Goal: Transaction & Acquisition: Purchase product/service

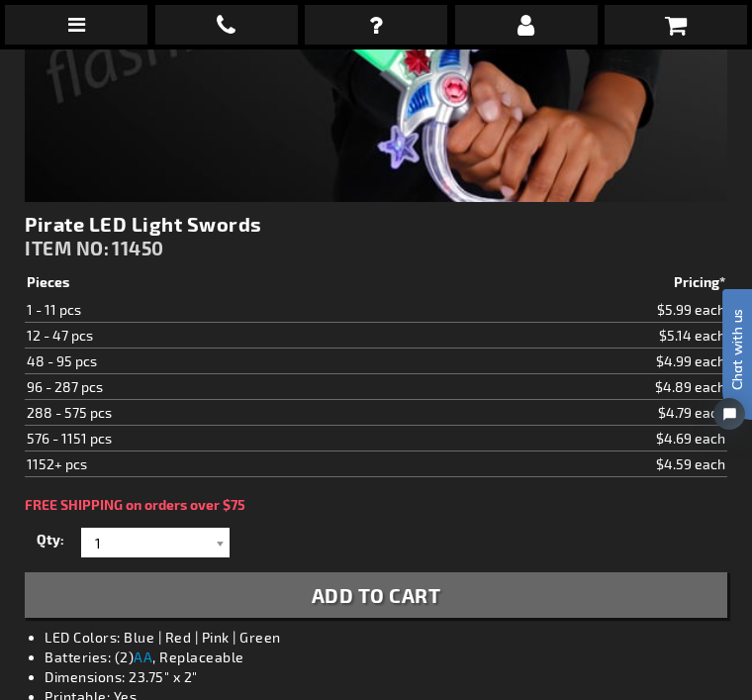
scroll to position [727, 0]
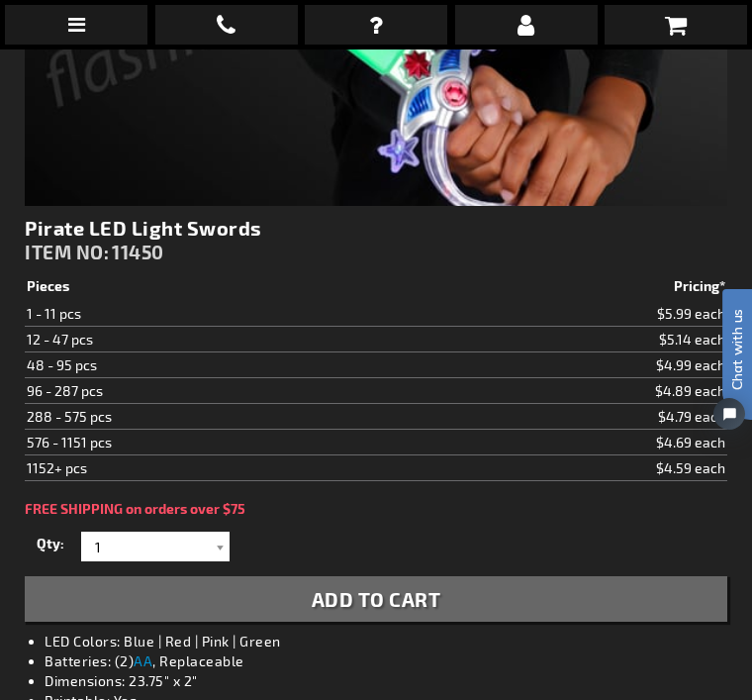
click at [217, 540] on div at bounding box center [220, 547] width 20 height 30
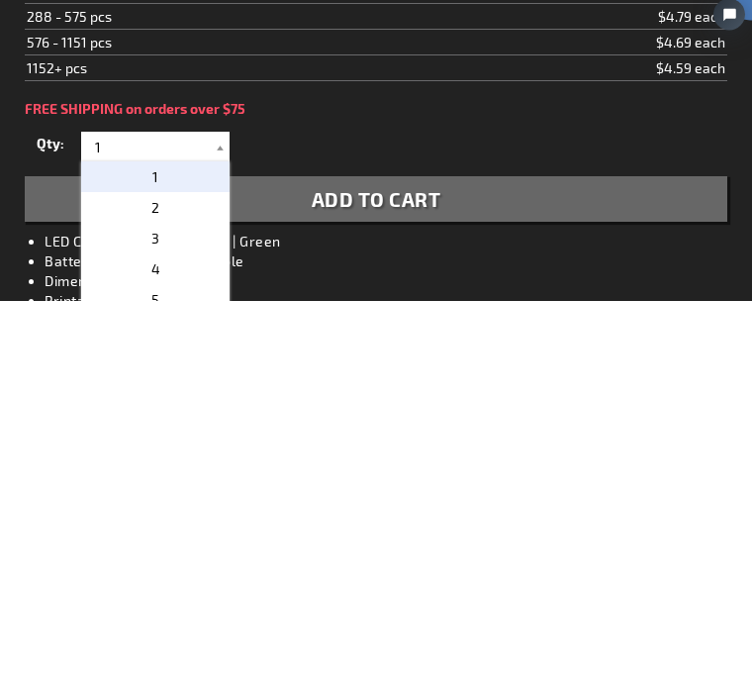
click at [173, 623] on p "3" at bounding box center [155, 638] width 148 height 31
type input "3"
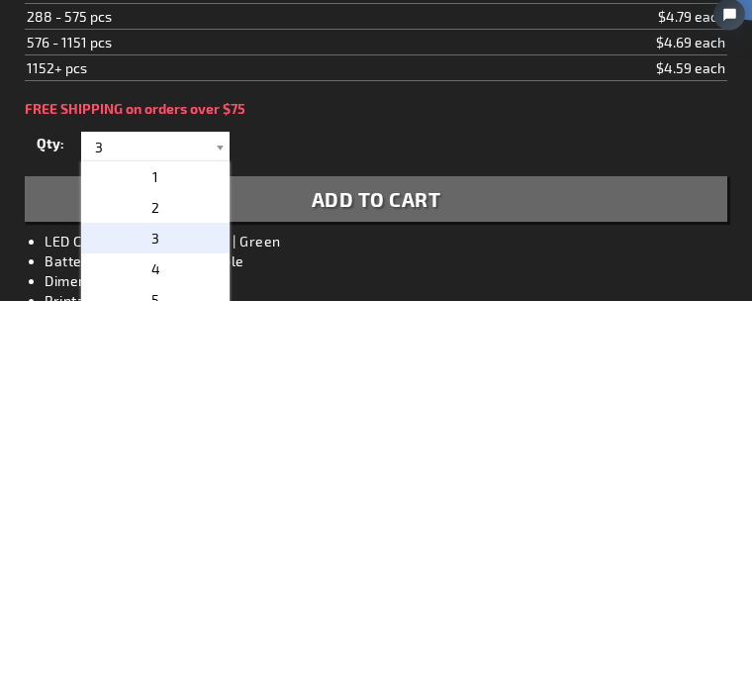
scroll to position [1126, 0]
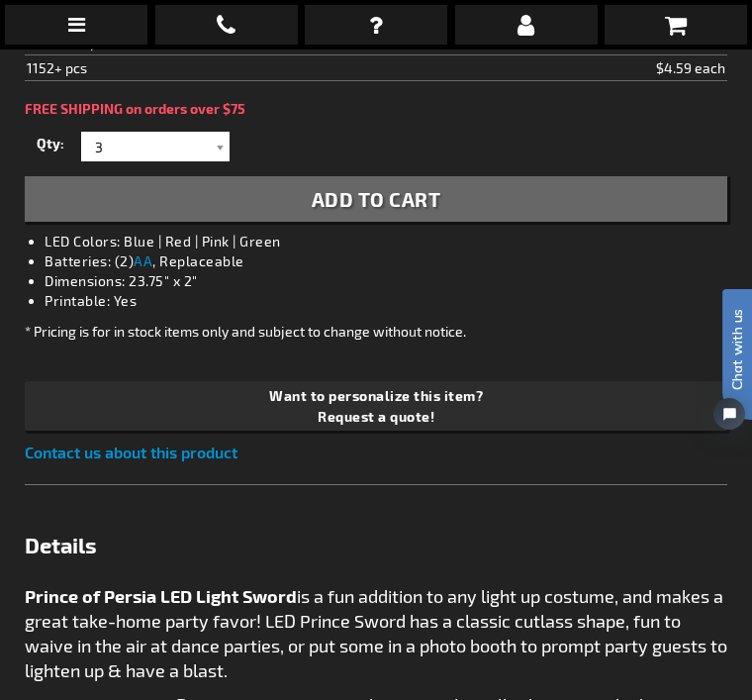
click at [476, 208] on button "Add to Cart" at bounding box center [376, 199] width 703 height 46
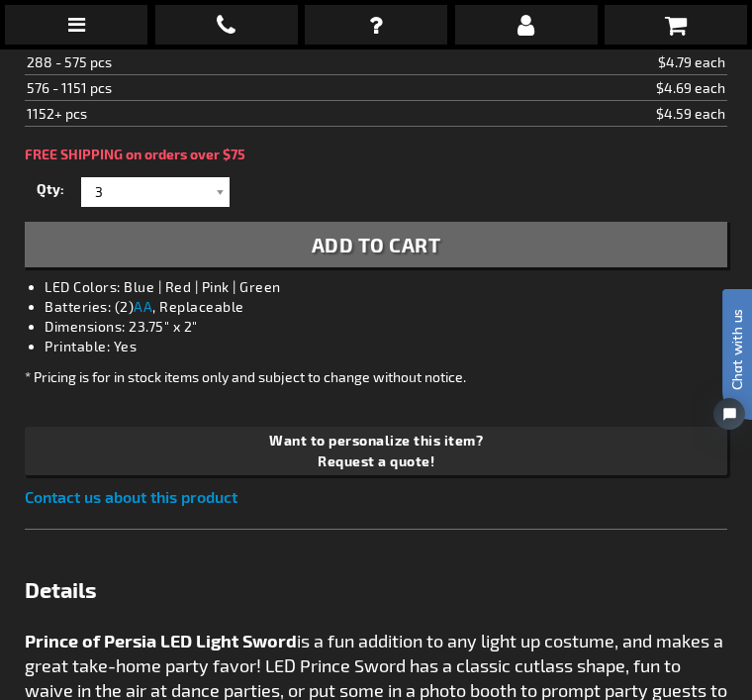
click at [621, 437] on span "Want to personalize this item?" at bounding box center [377, 440] width 688 height 21
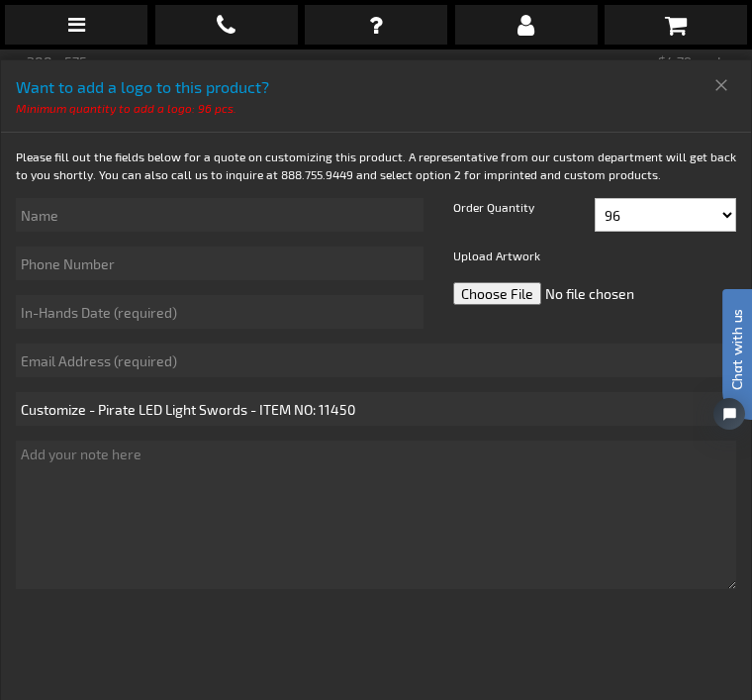
scroll to position [0, 0]
click at [673, 35] on icon at bounding box center [676, 25] width 22 height 24
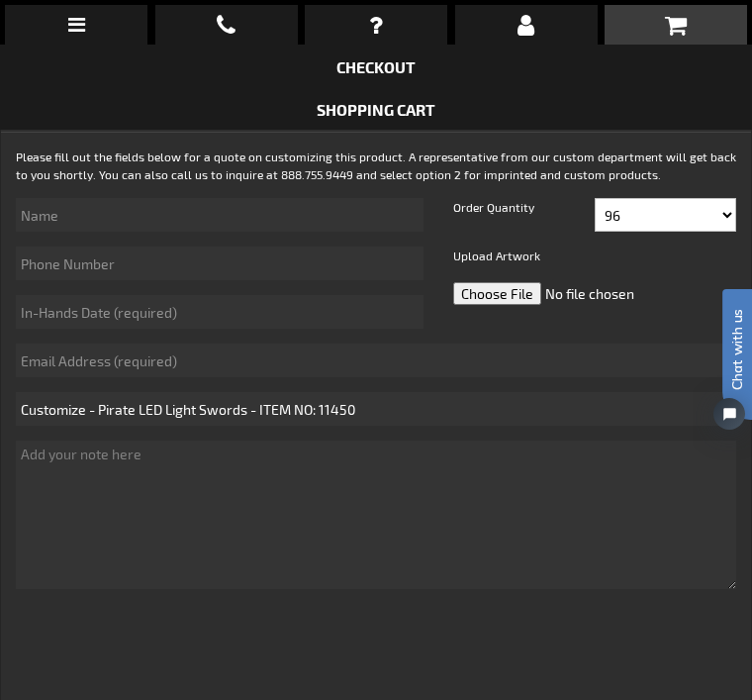
click at [386, 75] on link "Checkout" at bounding box center [376, 66] width 79 height 19
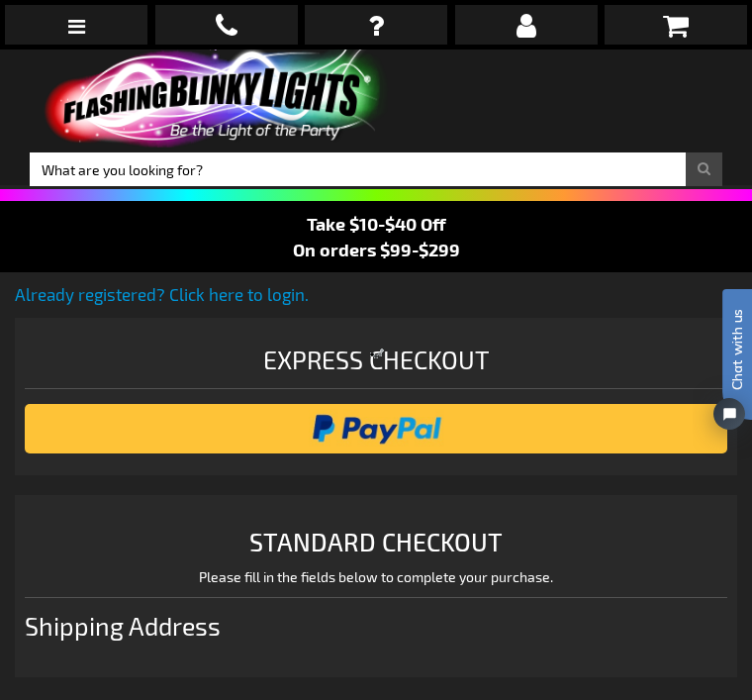
select select "US"
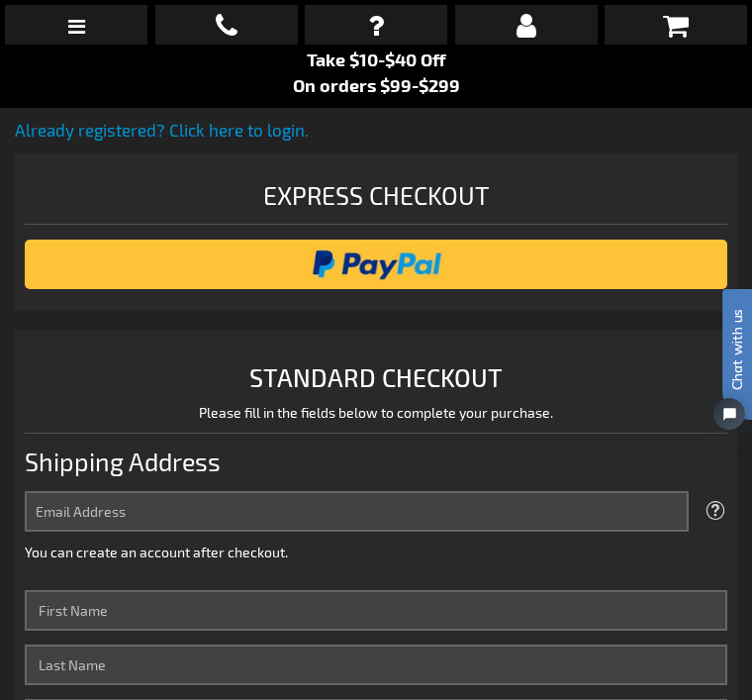
scroll to position [183, 0]
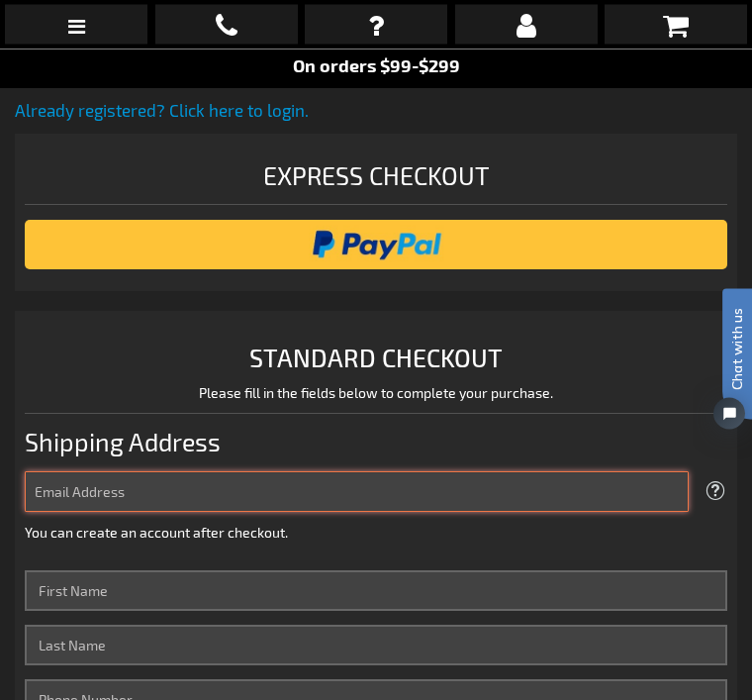
click at [134, 493] on input "Email Address" at bounding box center [357, 492] width 664 height 41
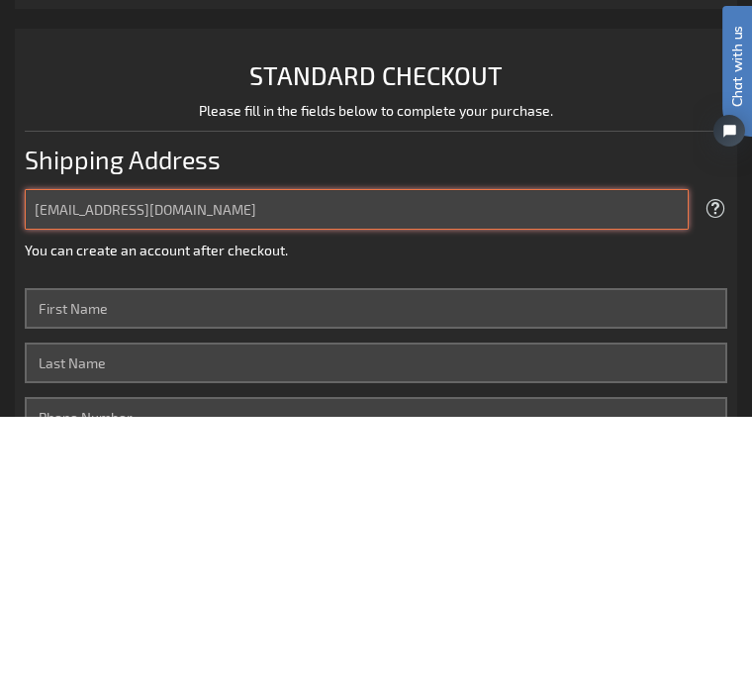
type input "temartin628@gmail.com"
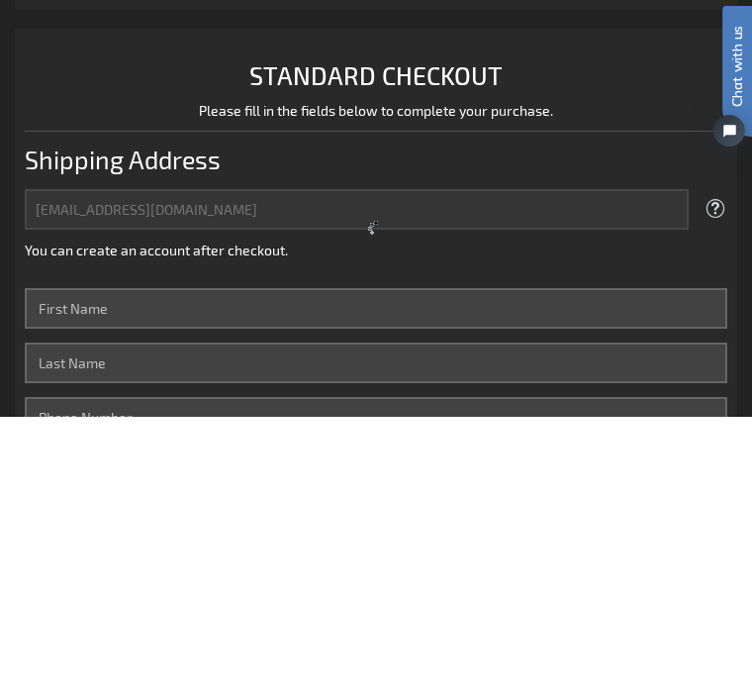
scroll to position [467, 0]
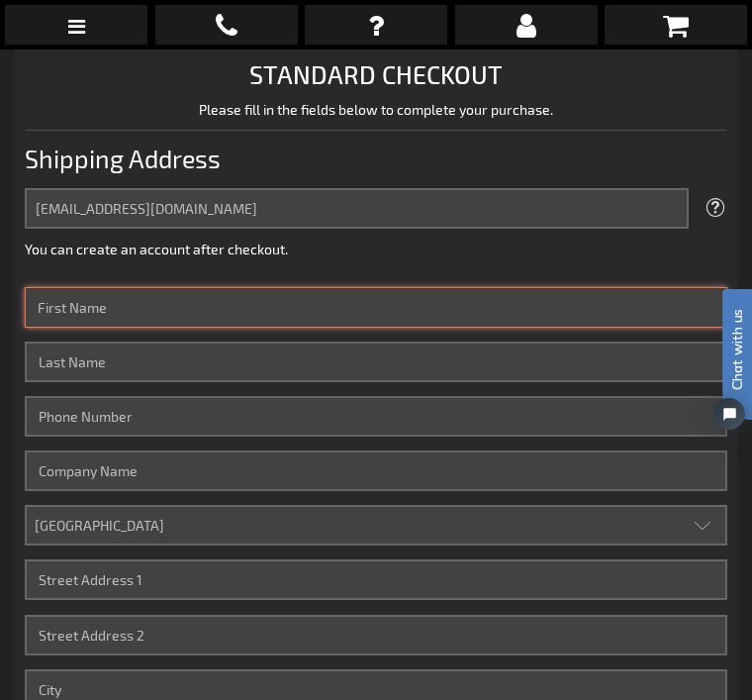
click at [184, 311] on input "First Name" at bounding box center [376, 307] width 703 height 41
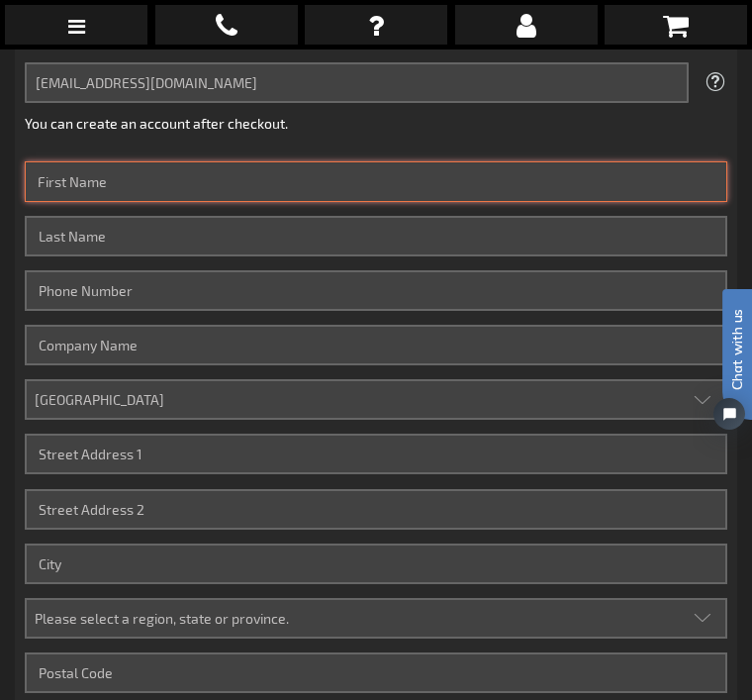
click at [157, 185] on input "First Name" at bounding box center [376, 181] width 703 height 41
type input "Turay"
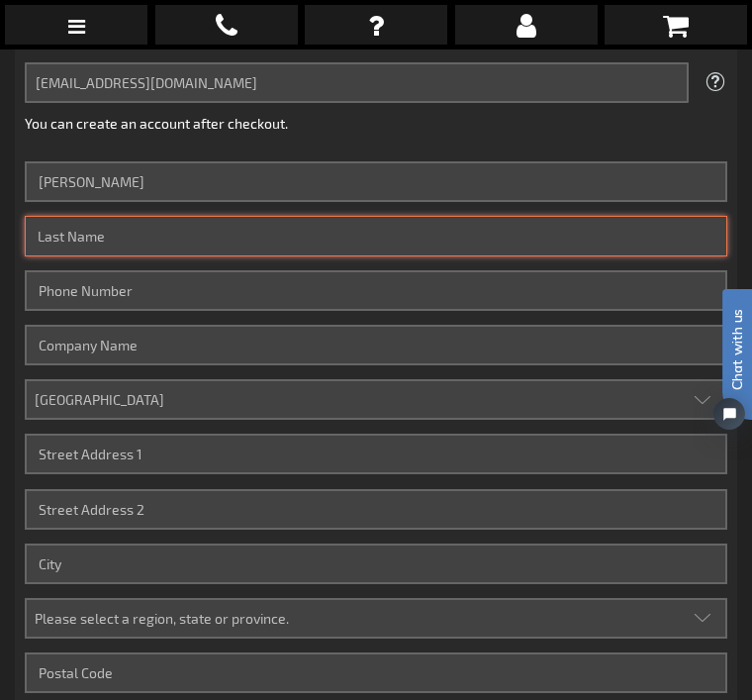
type input "Martin"
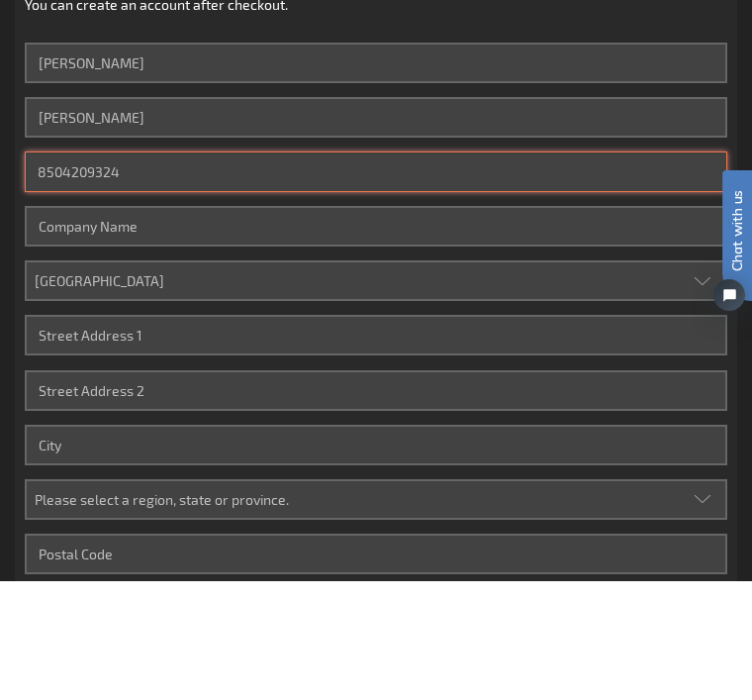
type input "8504209324"
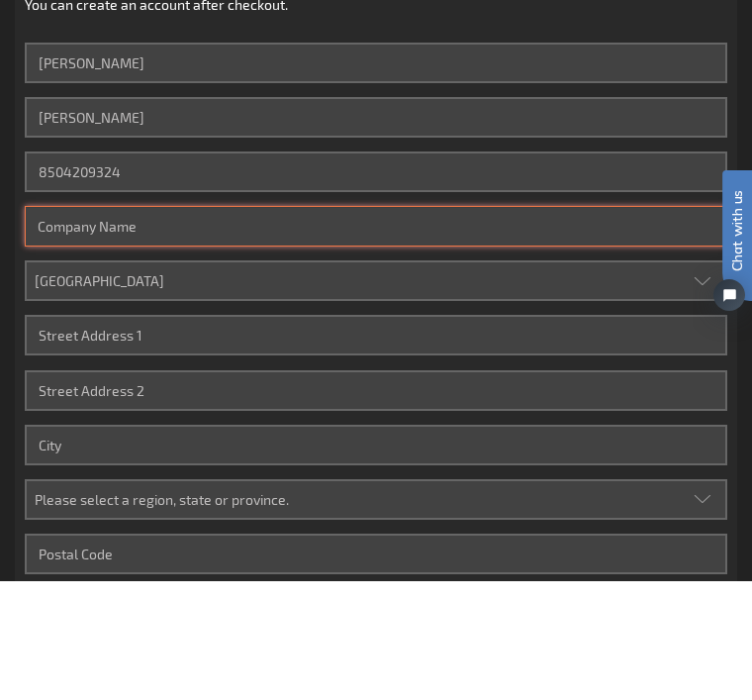
click at [219, 325] on input "Company" at bounding box center [376, 345] width 703 height 41
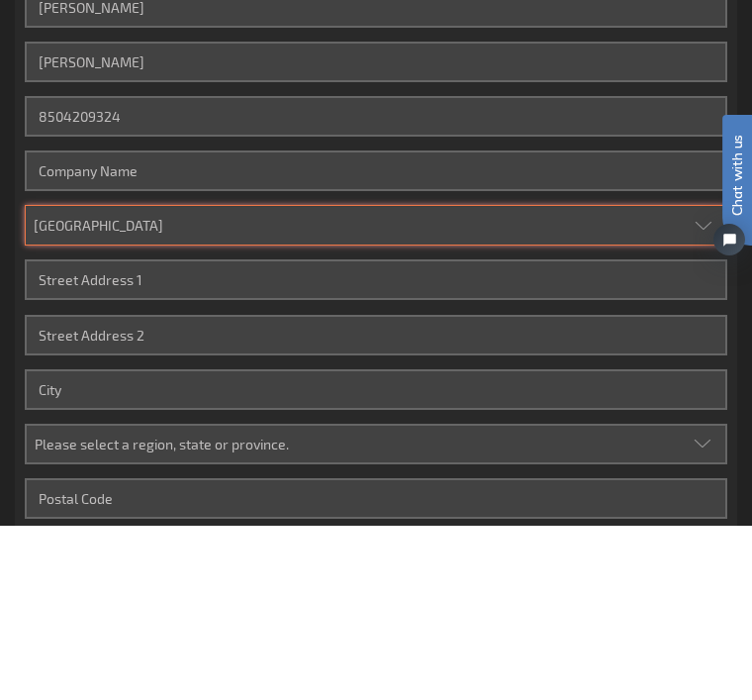
click at [233, 379] on select "Aruba Australia Austria Bahamas Barbados Belgium Belize Bermuda British Virgin …" at bounding box center [376, 399] width 703 height 41
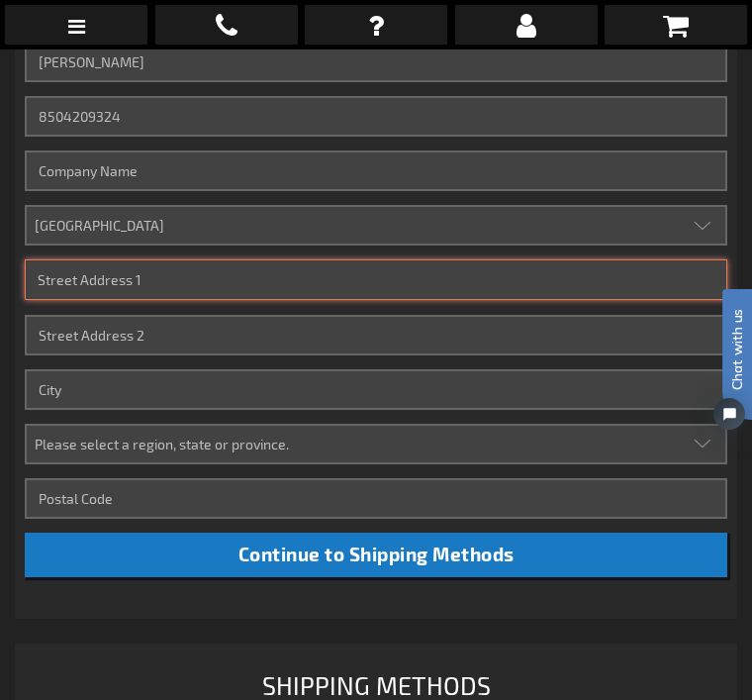
click at [202, 285] on input "Street Address: Line 1" at bounding box center [376, 279] width 703 height 41
type input "688"
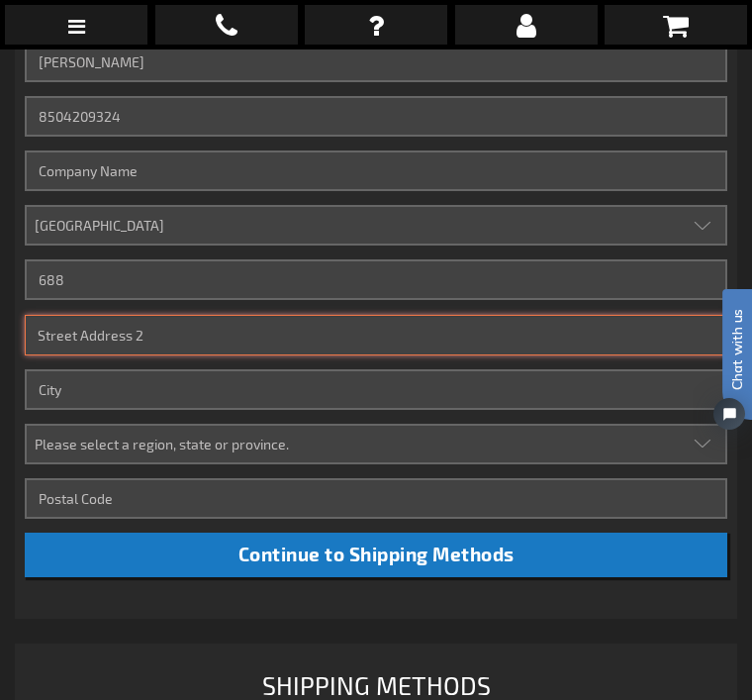
type input "Hawks Trace Dr"
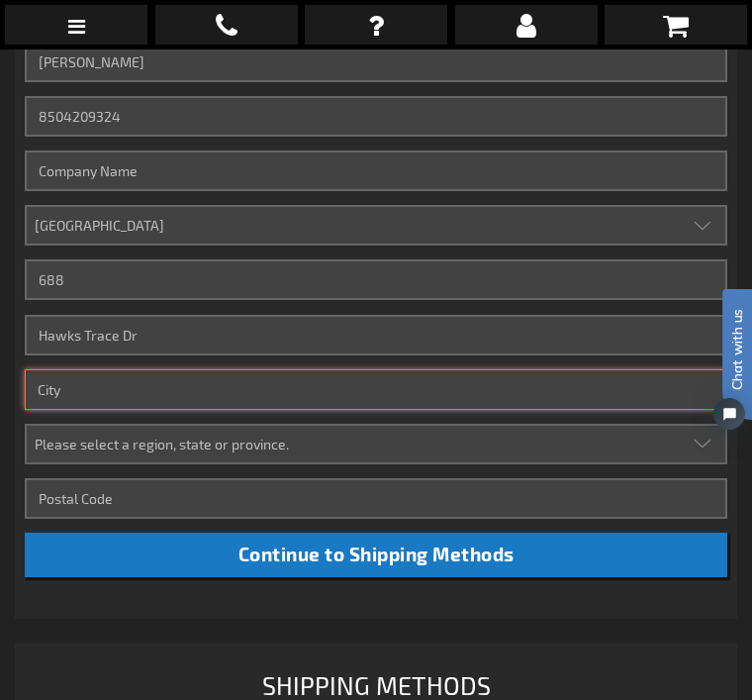
type input "Jacksonville"
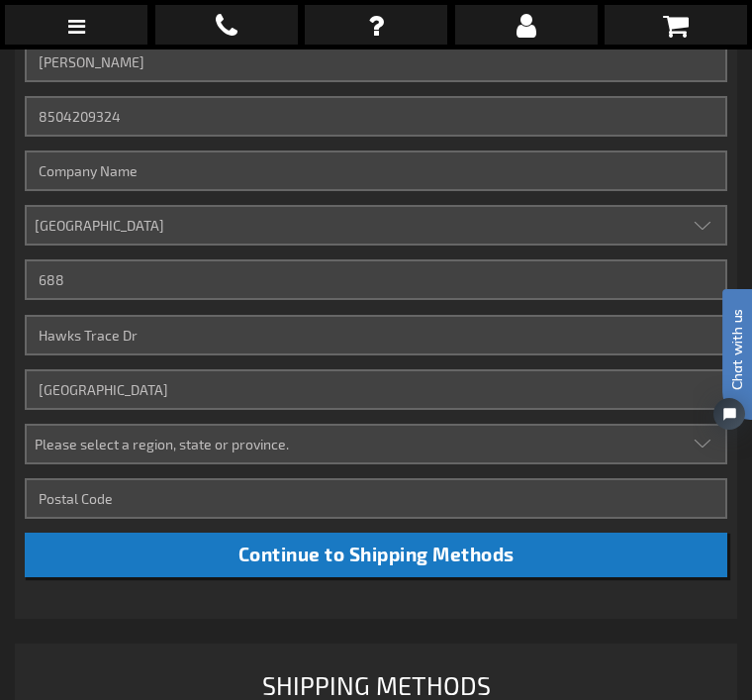
select select "18"
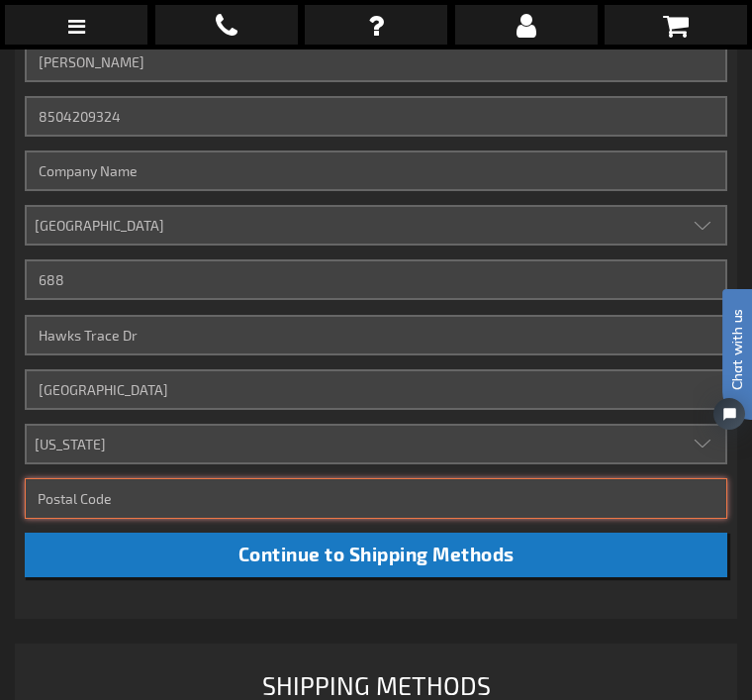
type input "32225"
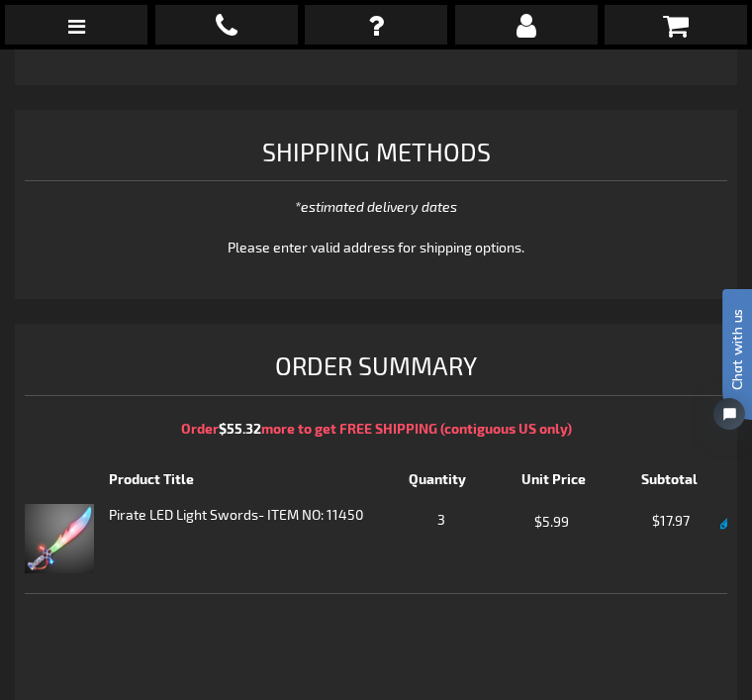
scroll to position [1314, 0]
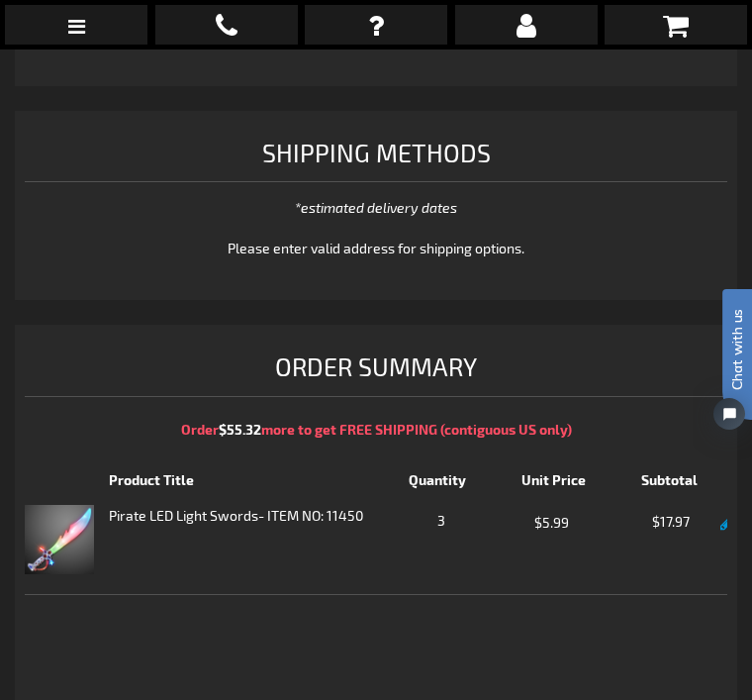
click at [686, 34] on icon at bounding box center [676, 26] width 26 height 28
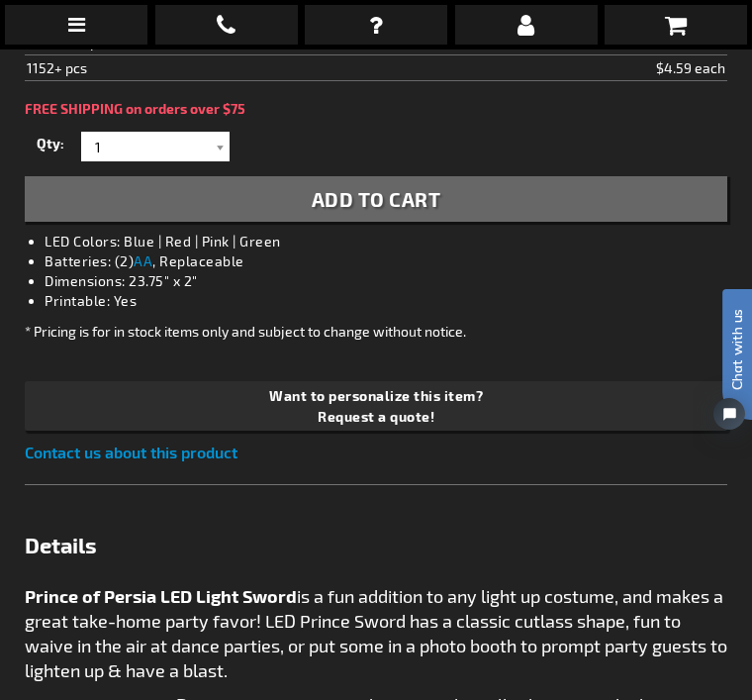
click at [219, 146] on div at bounding box center [220, 147] width 20 height 30
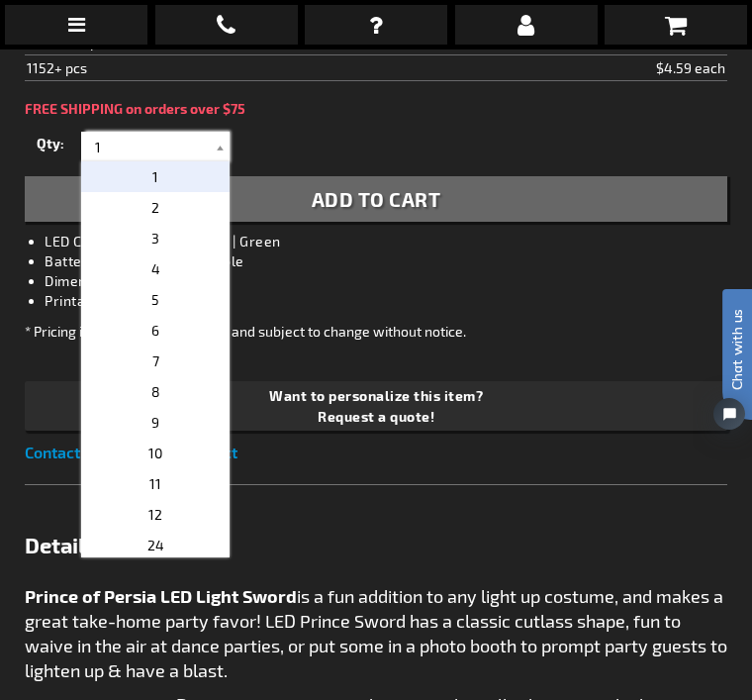
click at [204, 153] on input "1" at bounding box center [158, 147] width 144 height 30
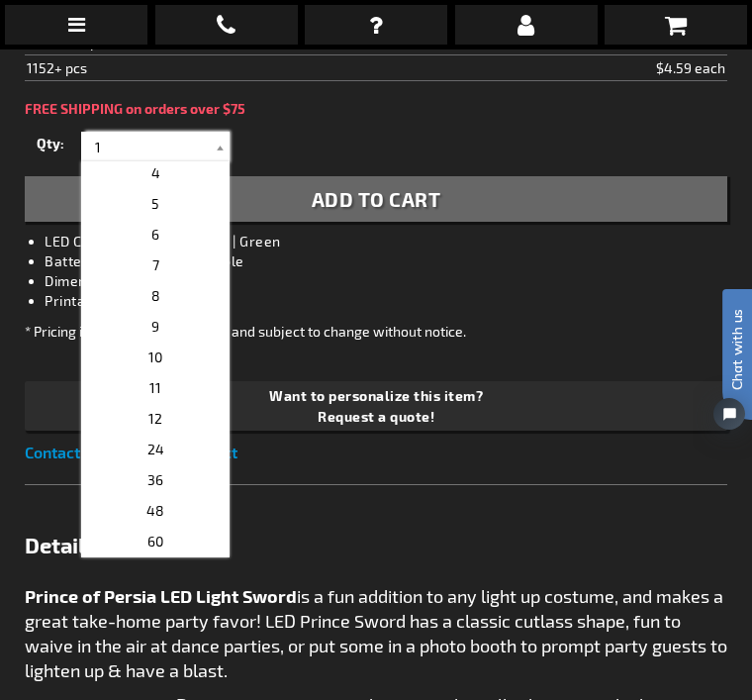
scroll to position [103, 0]
click at [162, 234] on p "6" at bounding box center [155, 227] width 148 height 31
type input "6"
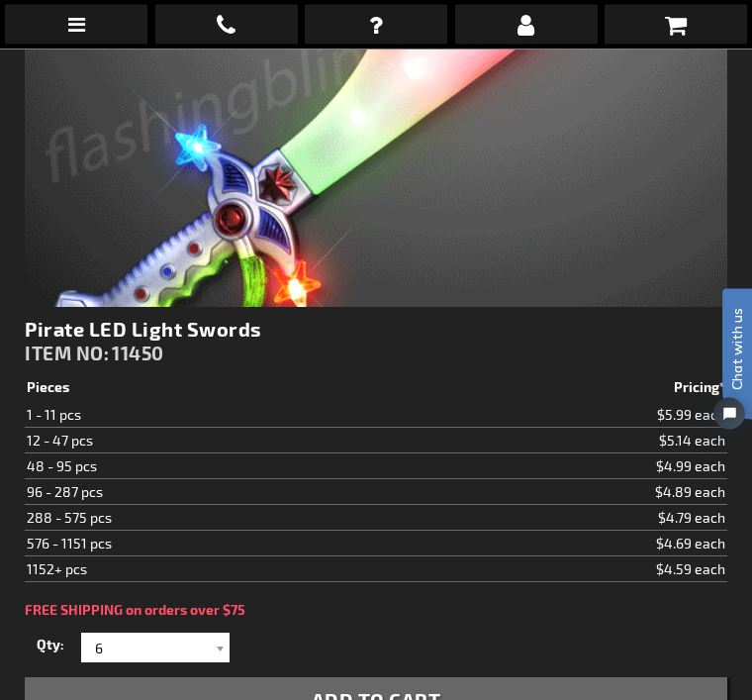
scroll to position [627, 0]
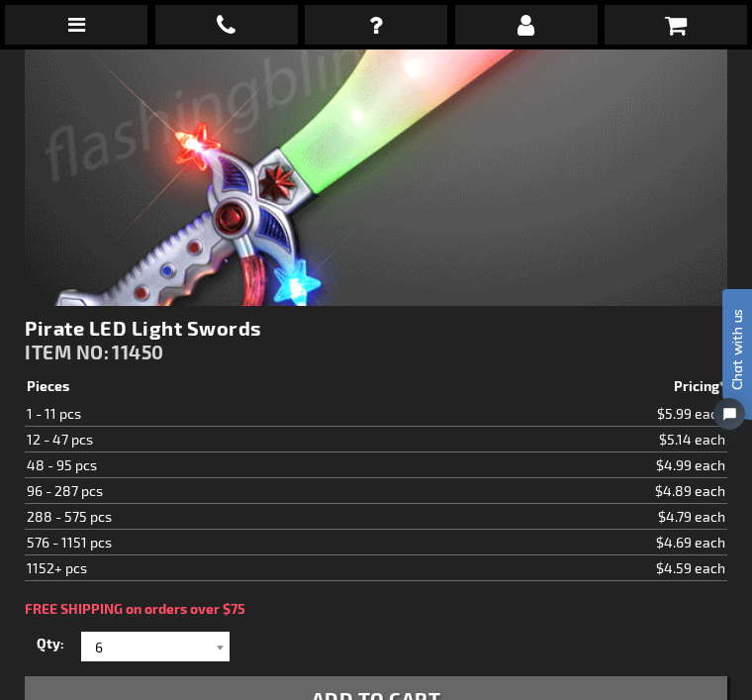
click at [408, 699] on span "Add to Cart" at bounding box center [377, 699] width 130 height 24
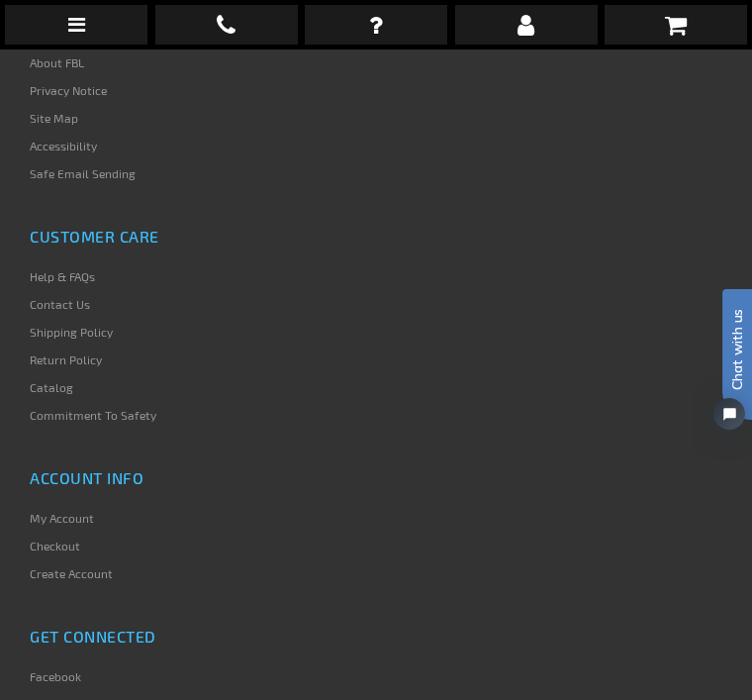
scroll to position [2312, 0]
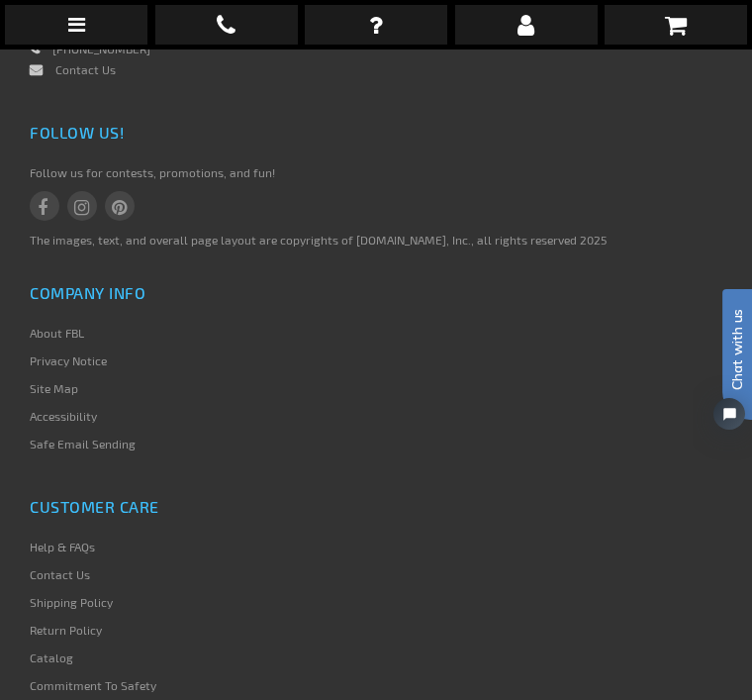
click at [688, 33] on link at bounding box center [676, 25] width 143 height 40
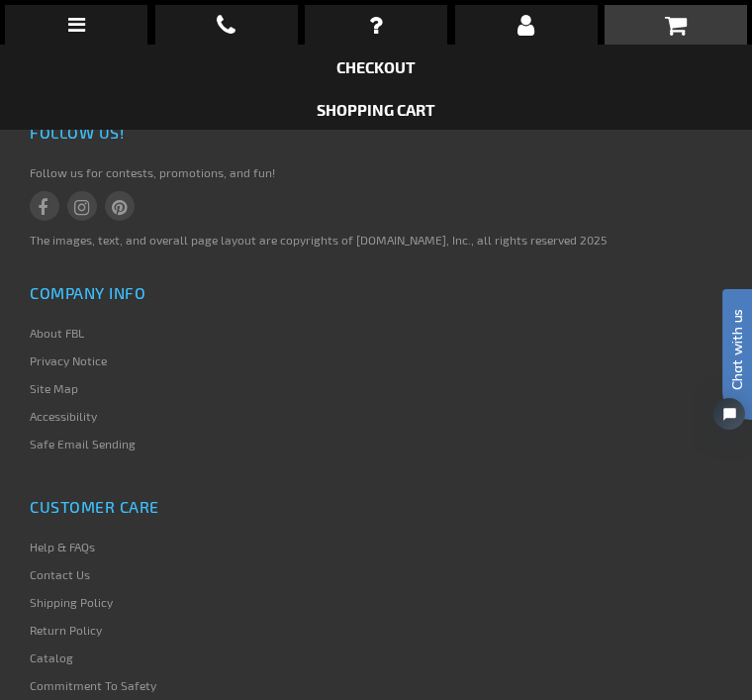
click at [368, 74] on link "Checkout" at bounding box center [376, 66] width 79 height 19
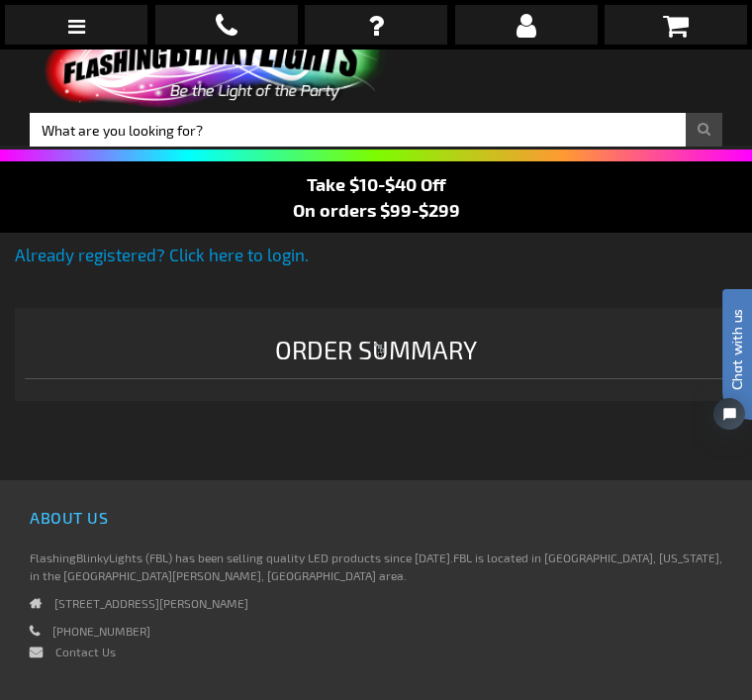
select select "US"
select select "18"
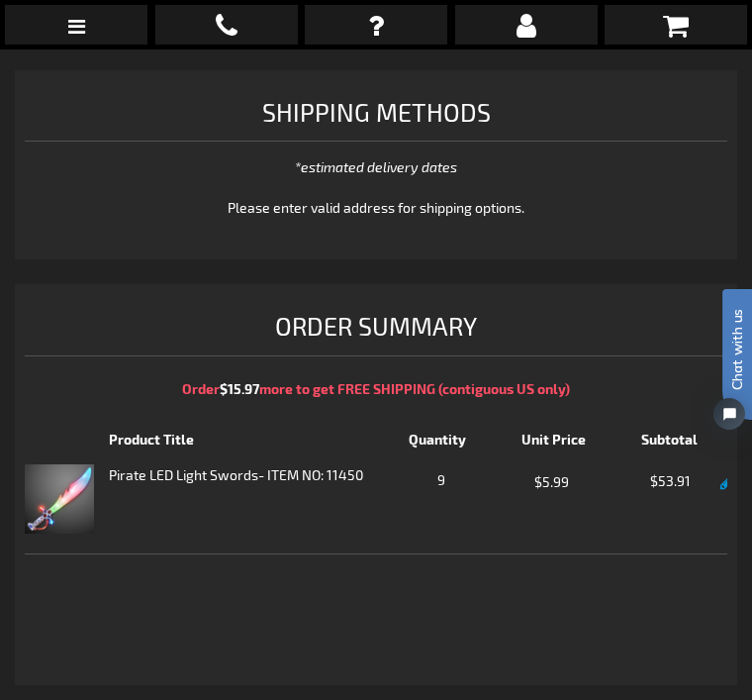
scroll to position [1302, 0]
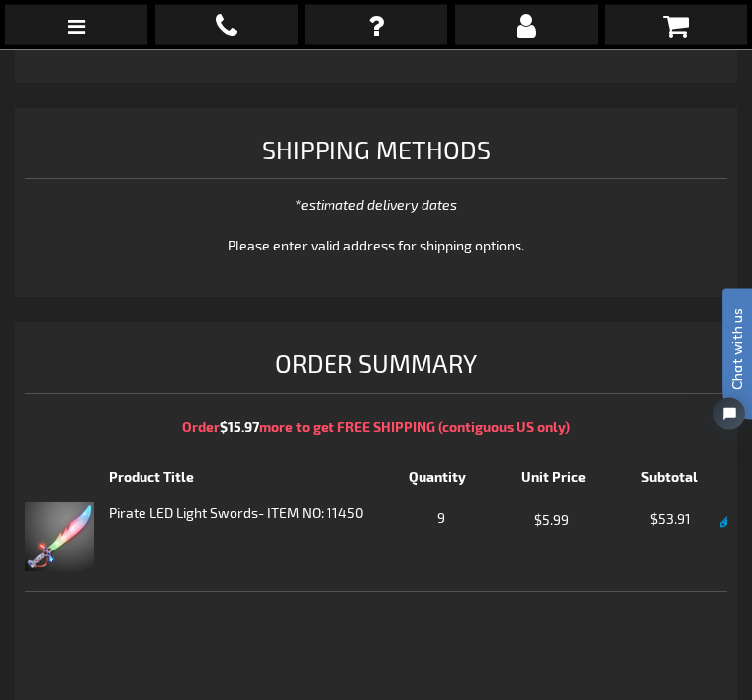
click at [79, 20] on icon at bounding box center [76, 27] width 17 height 20
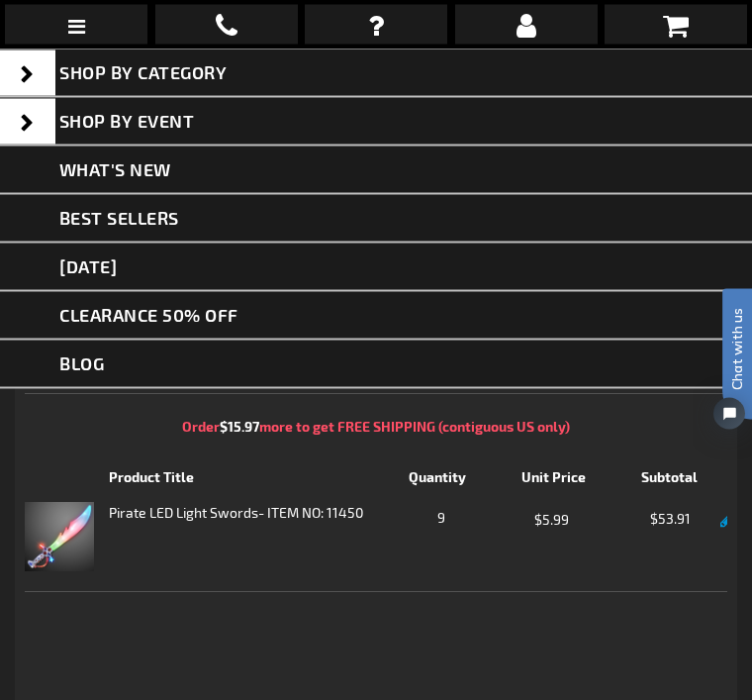
scroll to position [1303, 0]
click at [451, 529] on div at bounding box center [376, 375] width 752 height 700
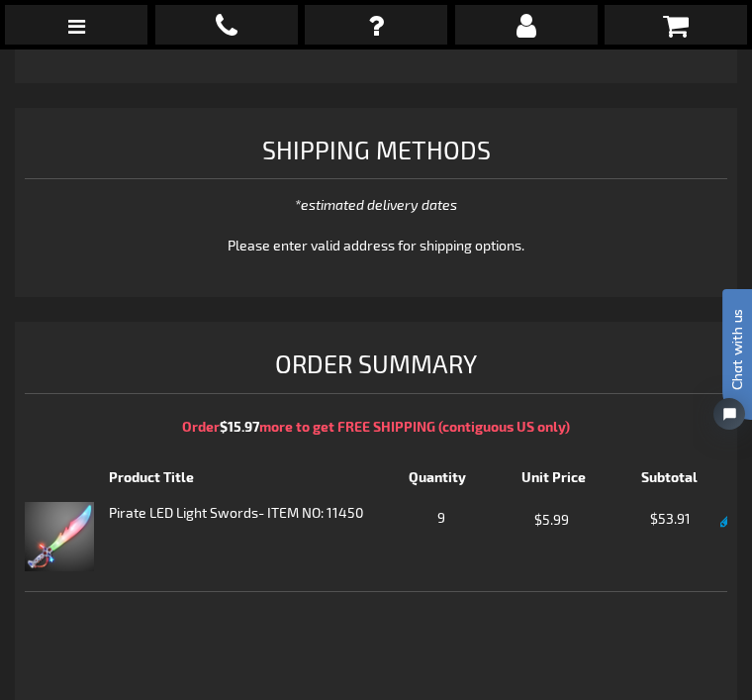
click at [433, 512] on span "9" at bounding box center [442, 519] width 106 height 25
click at [721, 525] on link at bounding box center [728, 520] width 15 height 17
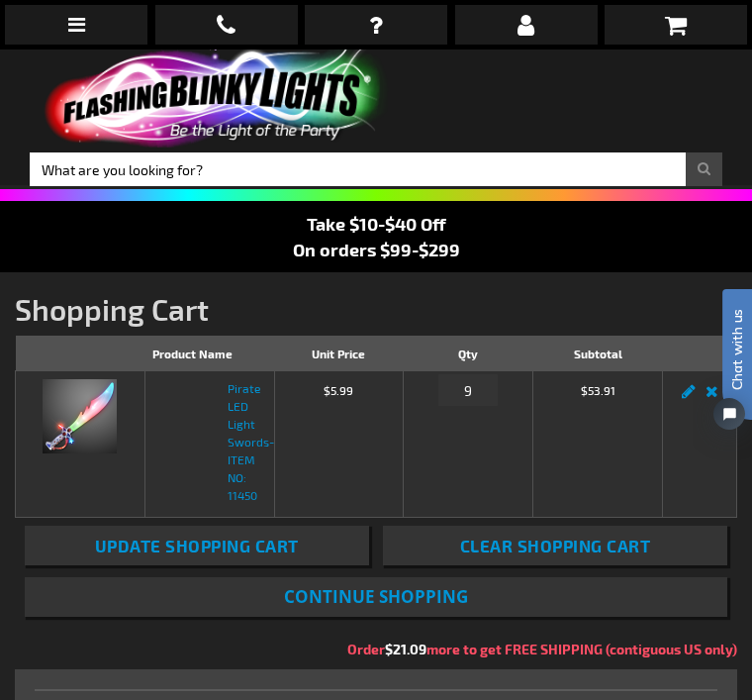
click at [649, 552] on span "Clear Shopping Cart" at bounding box center [555, 545] width 191 height 20
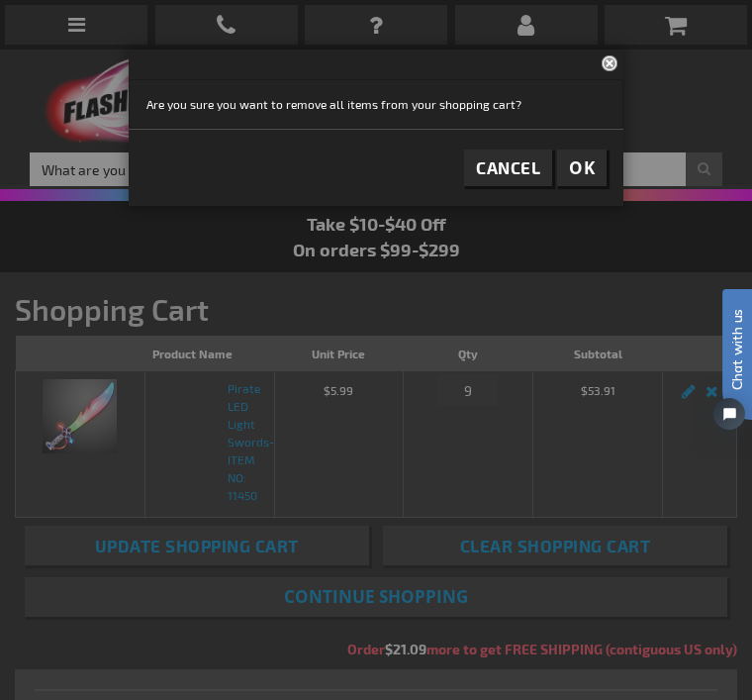
click at [577, 178] on span "OK" at bounding box center [582, 167] width 26 height 23
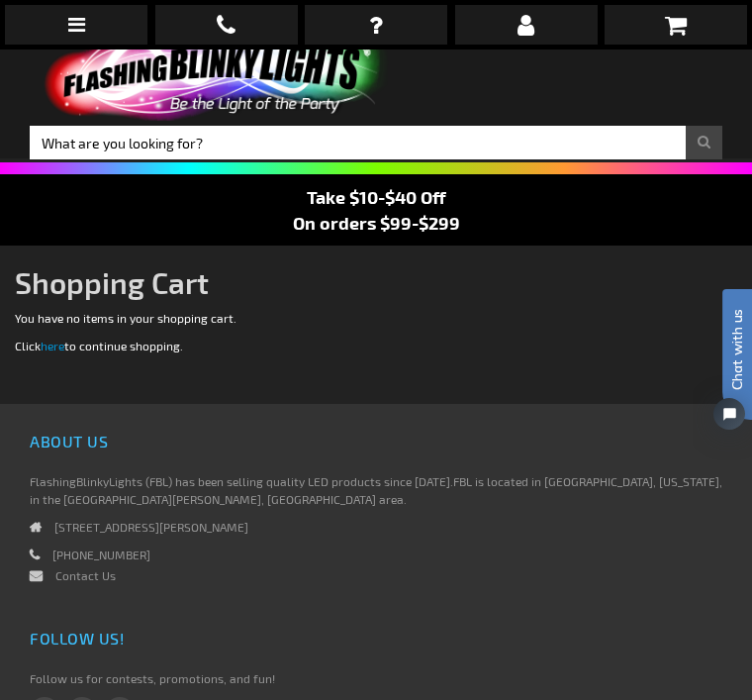
scroll to position [28, 0]
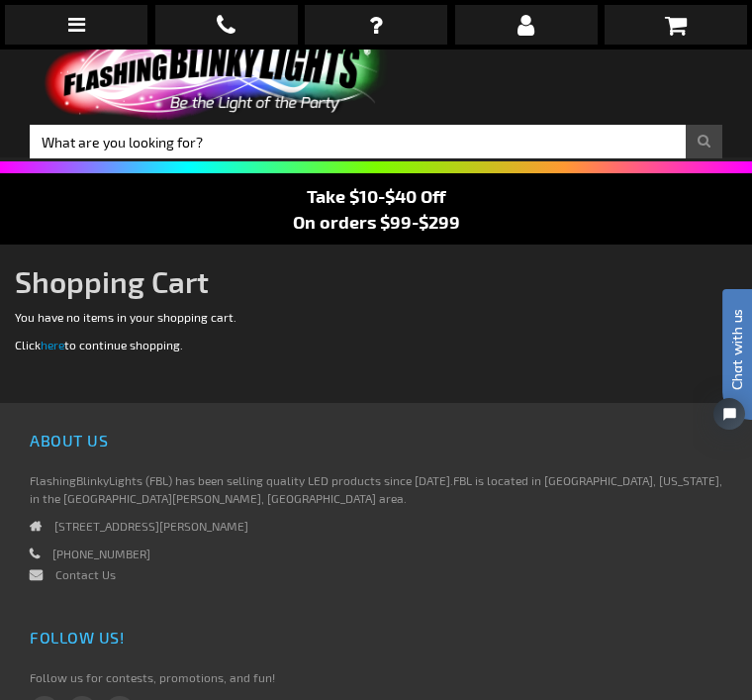
click at [48, 350] on link "here" at bounding box center [53, 345] width 24 height 14
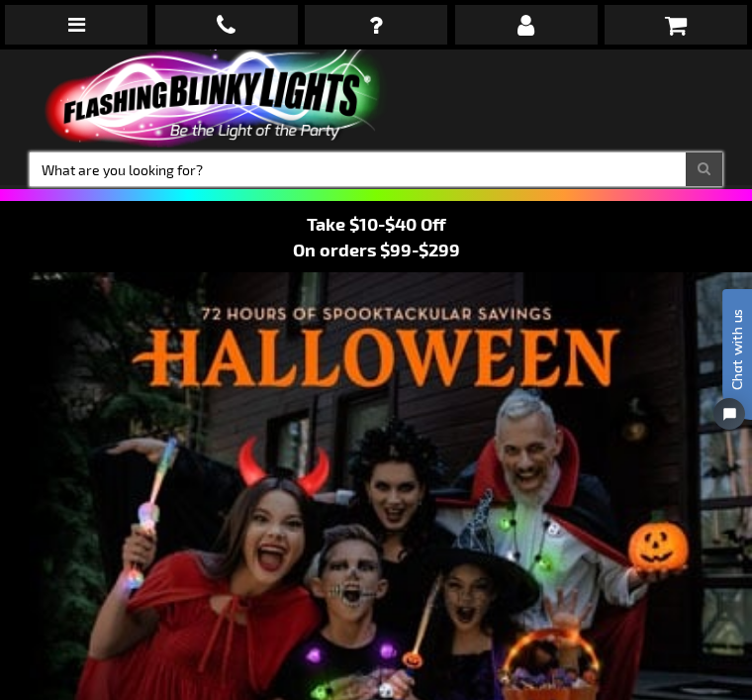
click at [153, 166] on input "Search" at bounding box center [376, 169] width 693 height 34
type input "lED pirate flashing lights swords"
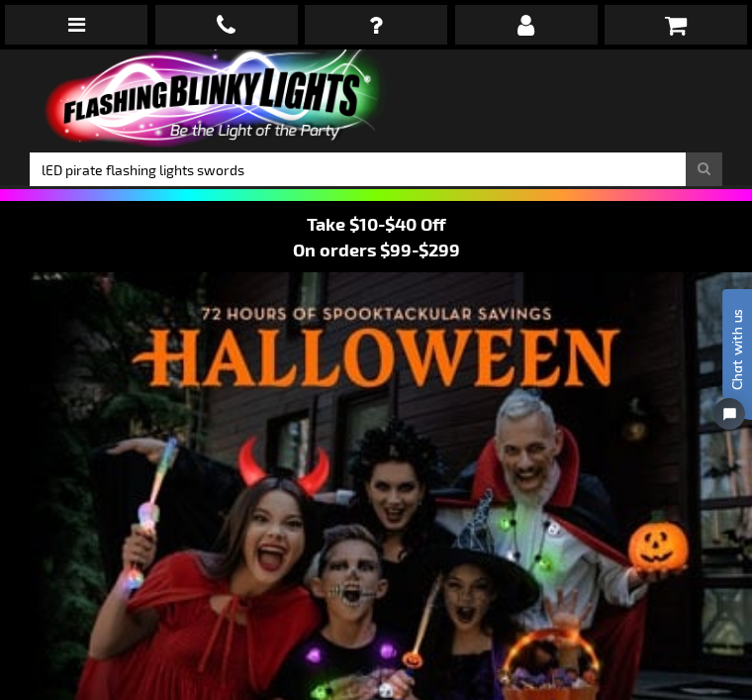
click at [704, 171] on button "Search" at bounding box center [704, 169] width 37 height 34
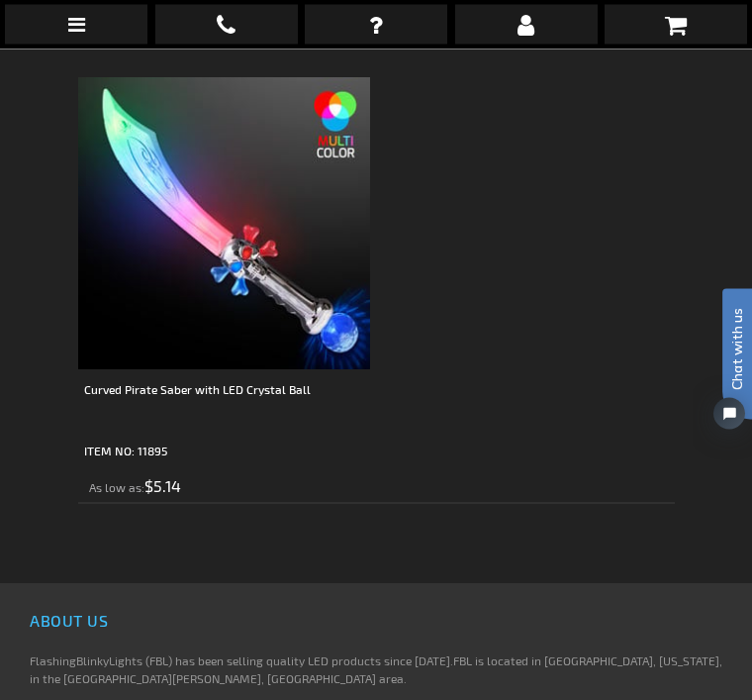
scroll to position [412, 0]
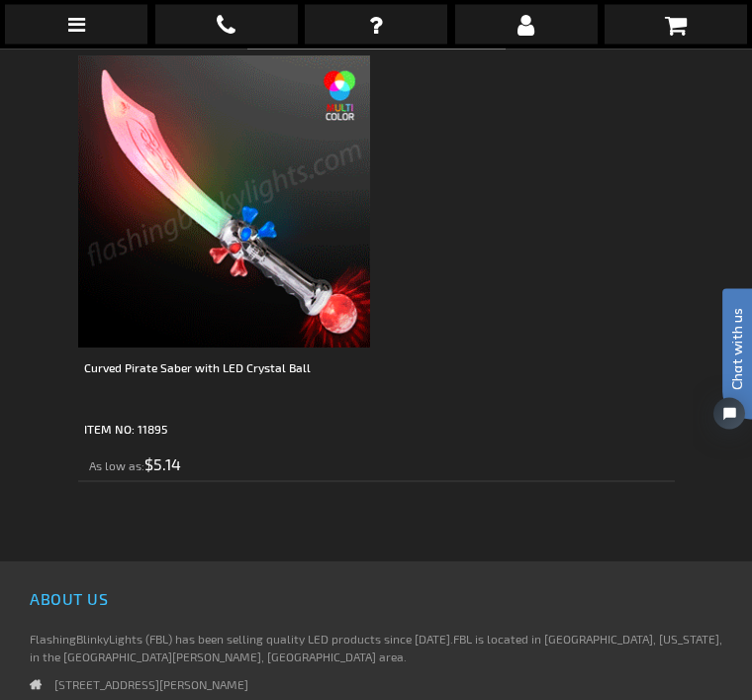
click at [262, 271] on img at bounding box center [224, 202] width 292 height 292
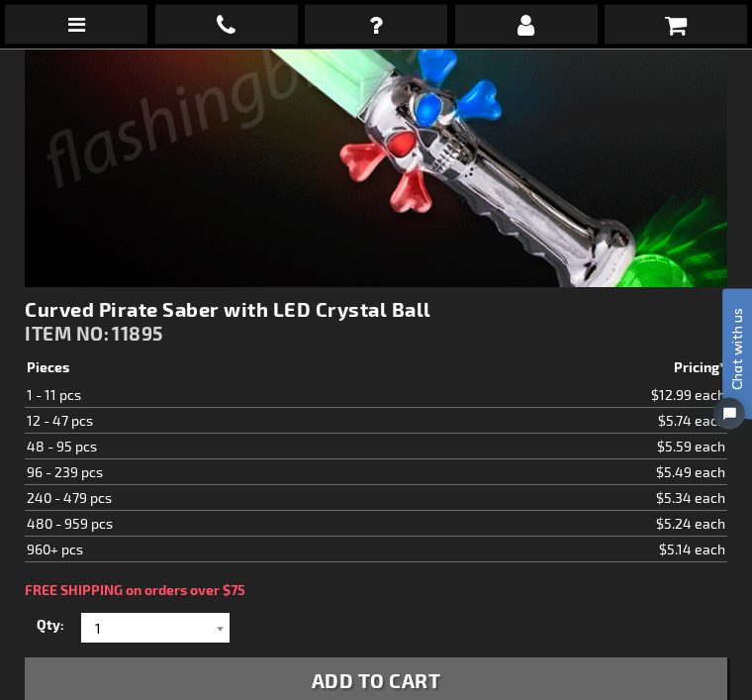
scroll to position [658, 0]
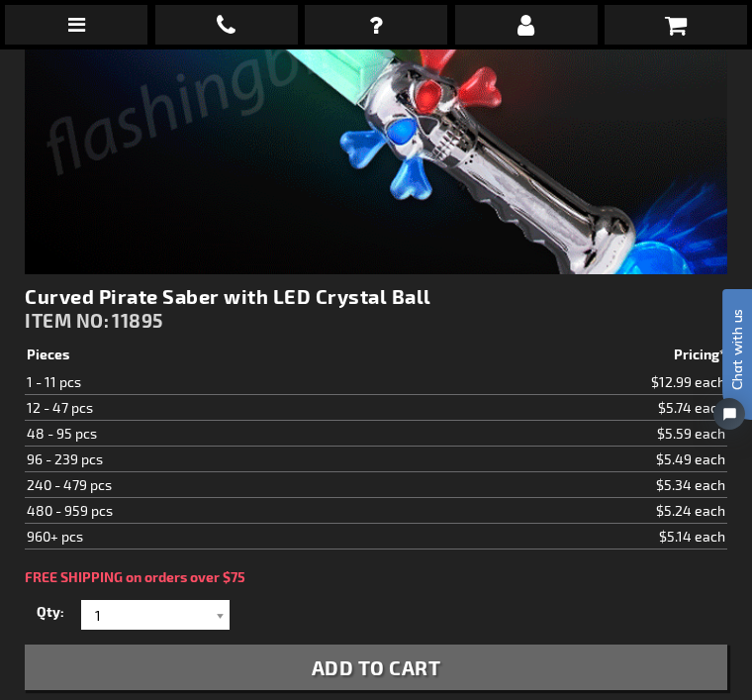
click at [222, 616] on div at bounding box center [220, 615] width 20 height 30
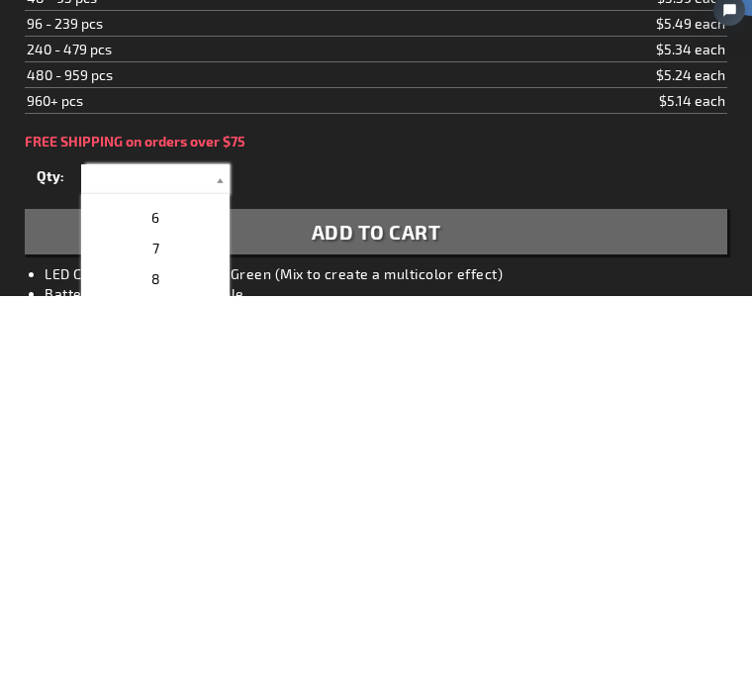
scroll to position [146, 0]
click at [194, 666] on p "8" at bounding box center [155, 681] width 148 height 31
type input "8"
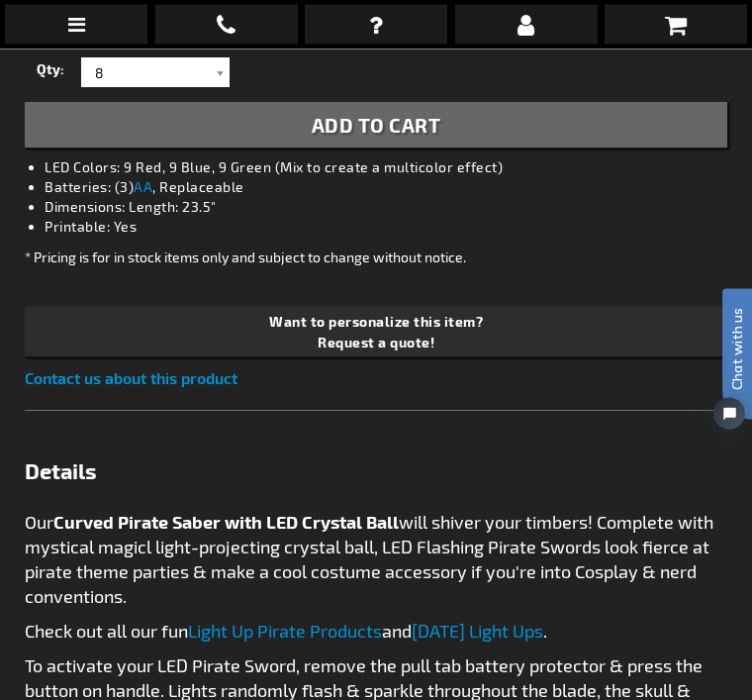
scroll to position [1201, 0]
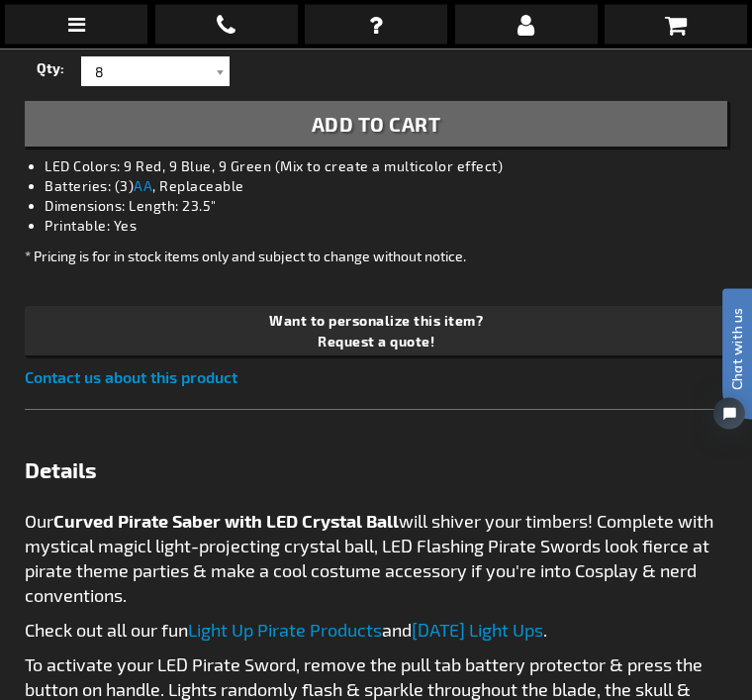
click at [322, 639] on link "Light Up Pirate Products" at bounding box center [285, 631] width 194 height 22
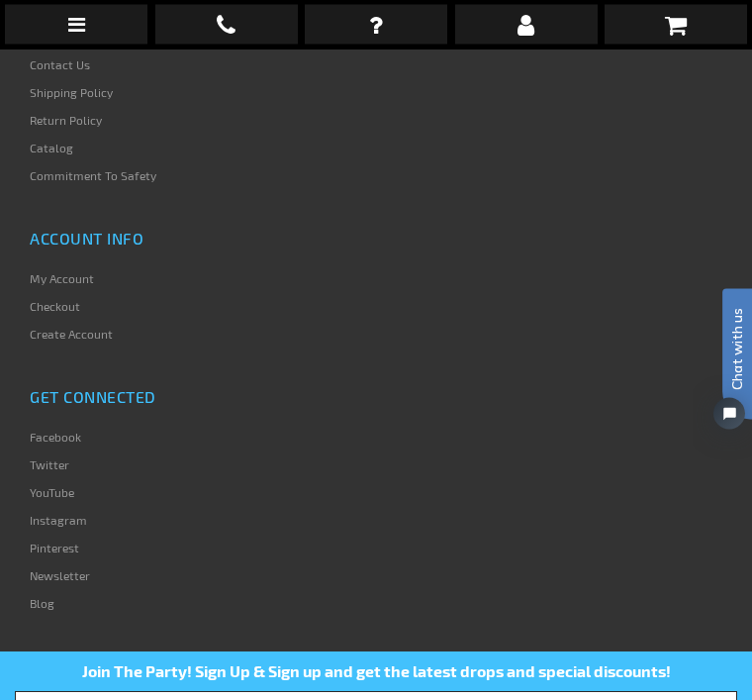
scroll to position [5950, 0]
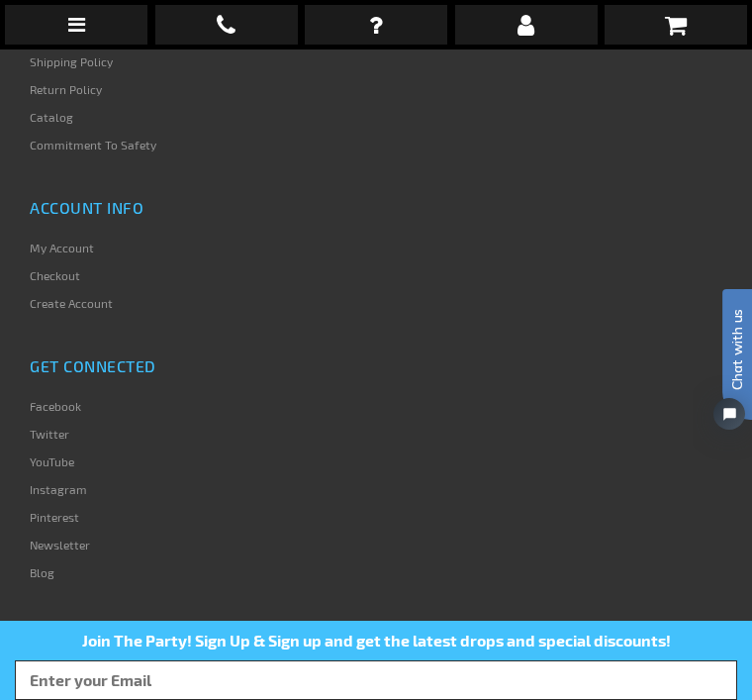
click at [676, 21] on icon at bounding box center [676, 25] width 22 height 24
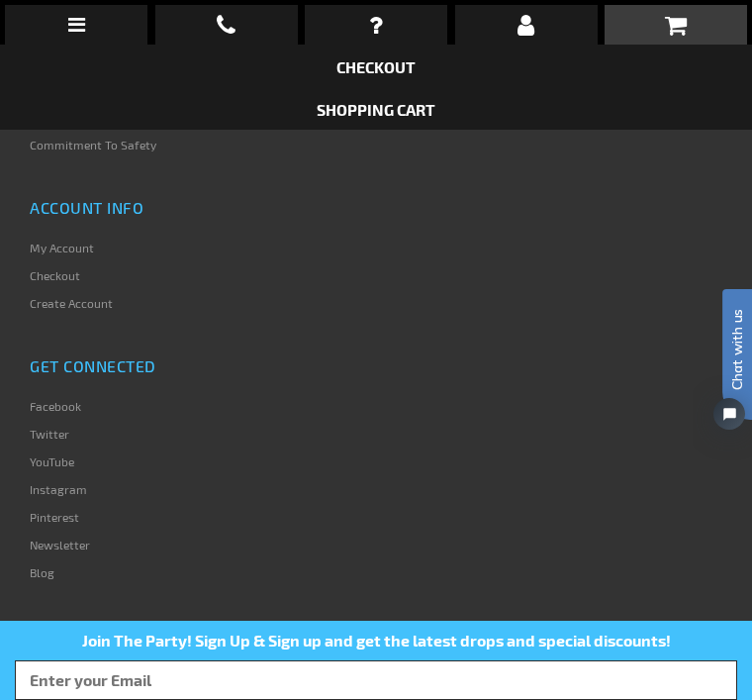
click at [382, 69] on link "Checkout" at bounding box center [376, 66] width 79 height 19
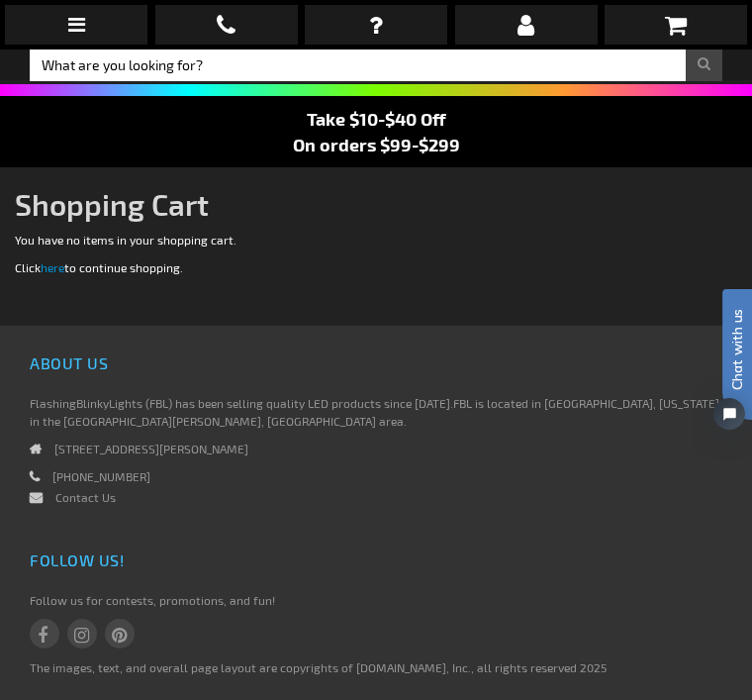
scroll to position [102, 0]
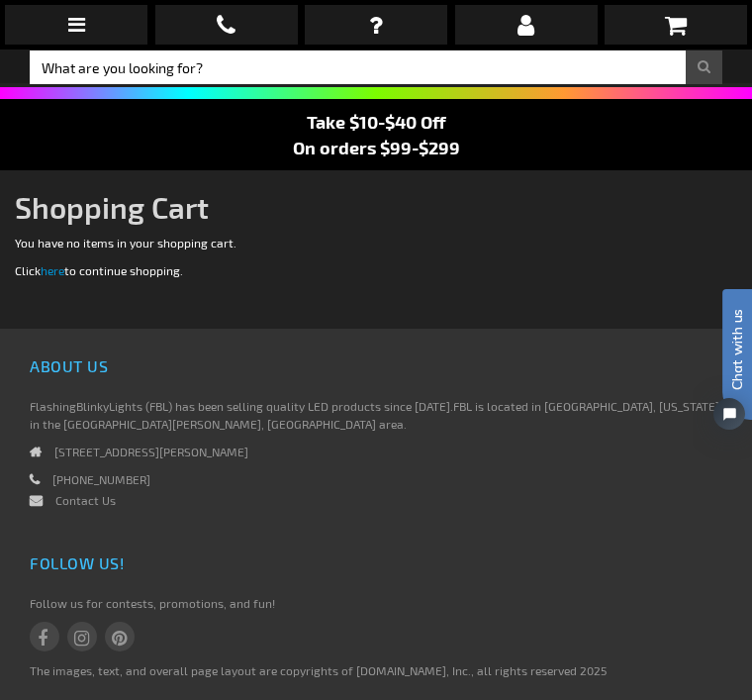
click at [44, 275] on link "here" at bounding box center [53, 270] width 24 height 14
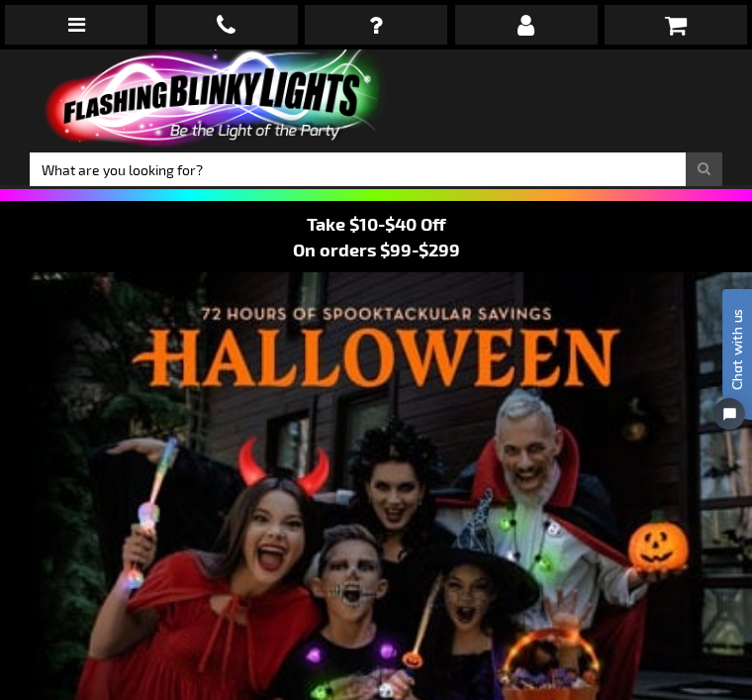
click at [378, 24] on icon at bounding box center [376, 25] width 14 height 24
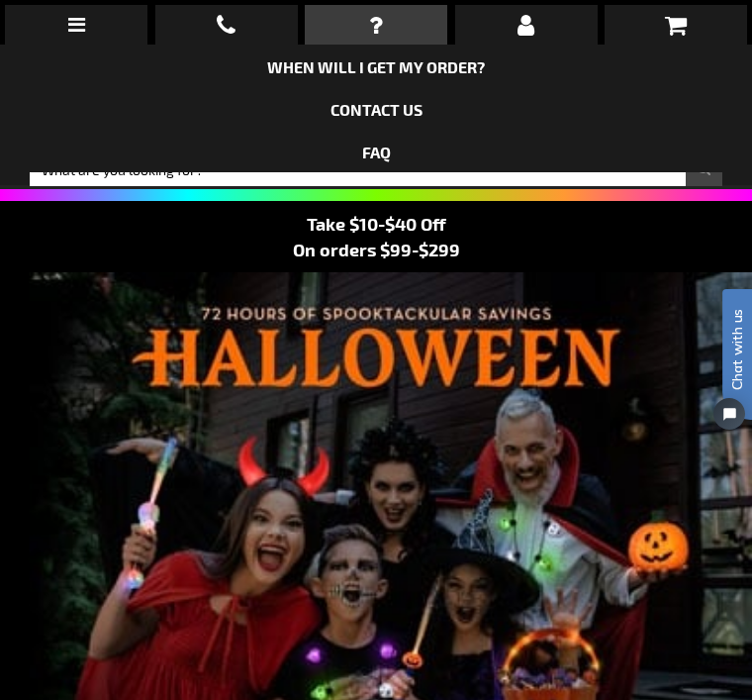
click at [77, 41] on link at bounding box center [76, 25] width 143 height 40
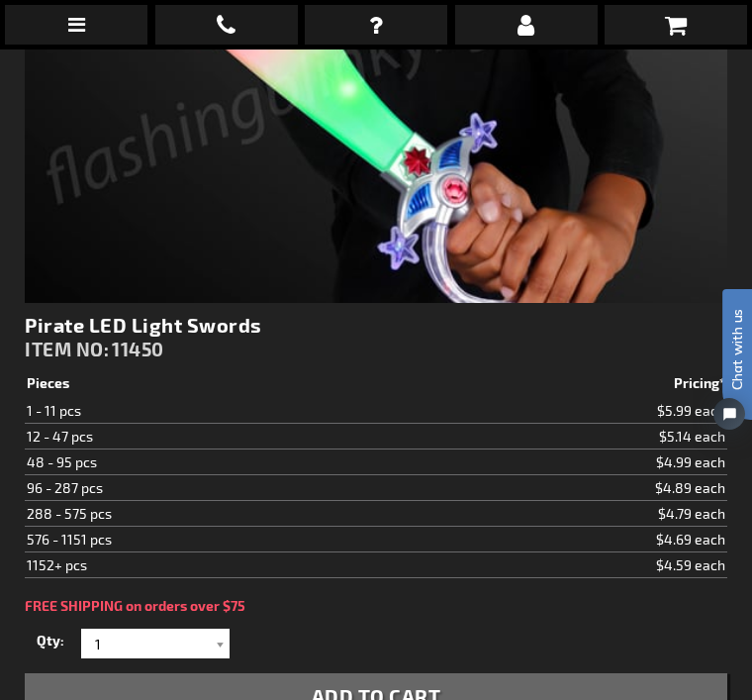
scroll to position [654, 0]
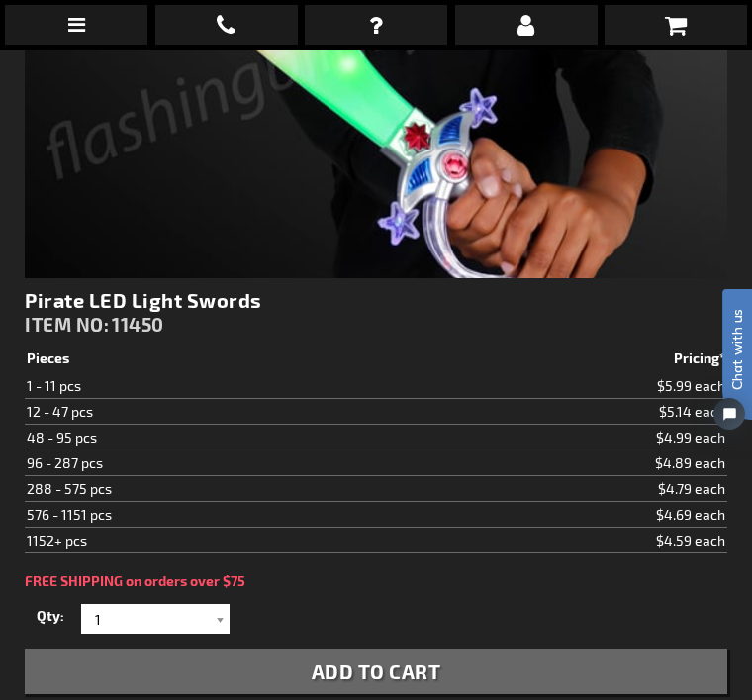
click at [219, 619] on div at bounding box center [220, 619] width 20 height 30
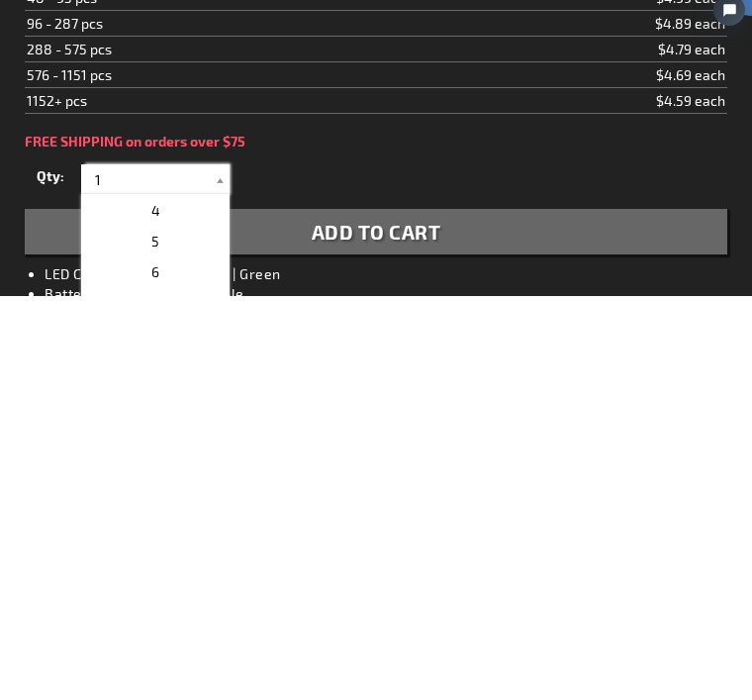
scroll to position [93, 0]
type input "8"
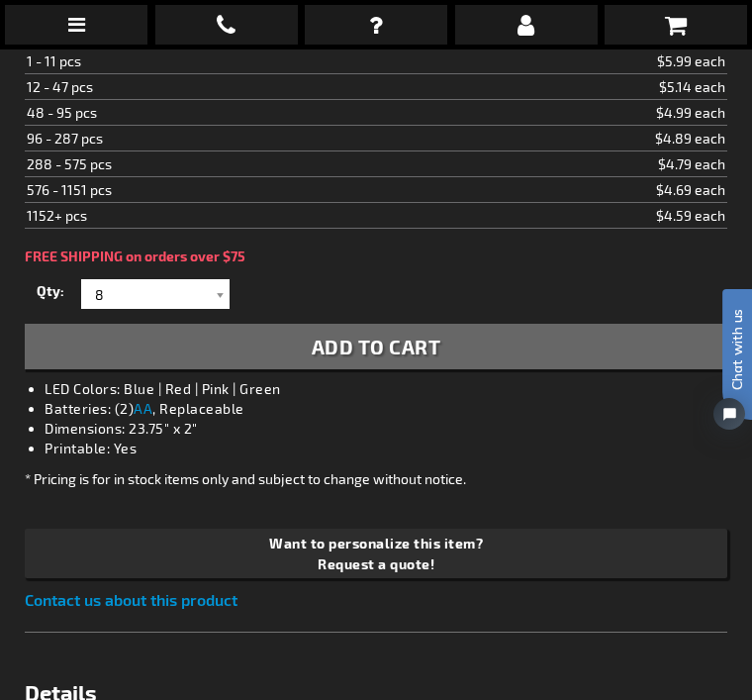
scroll to position [977, 0]
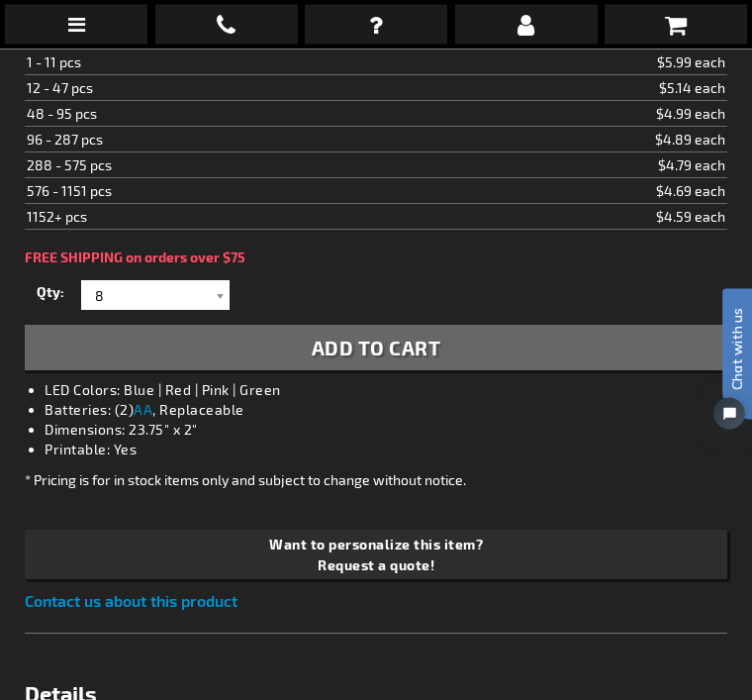
click at [440, 352] on button "Add to Cart" at bounding box center [376, 349] width 703 height 46
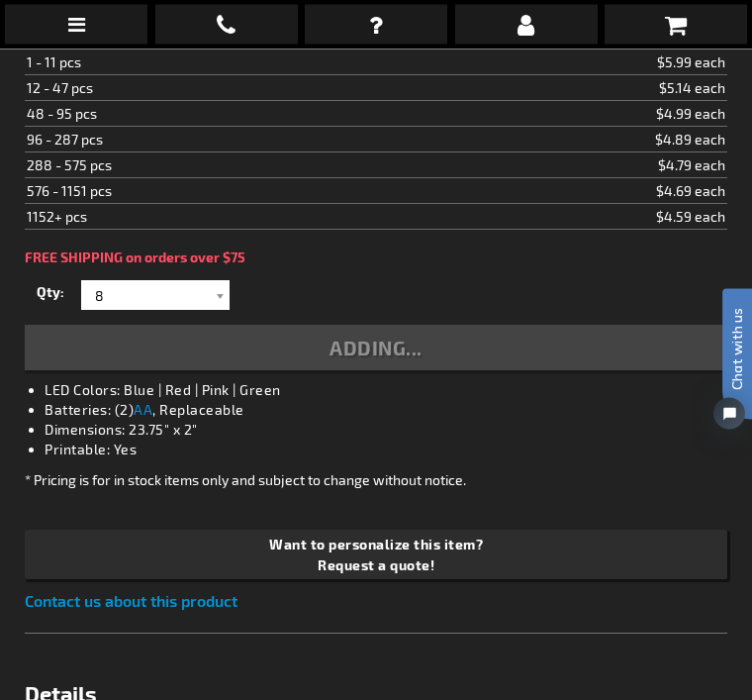
scroll to position [978, 0]
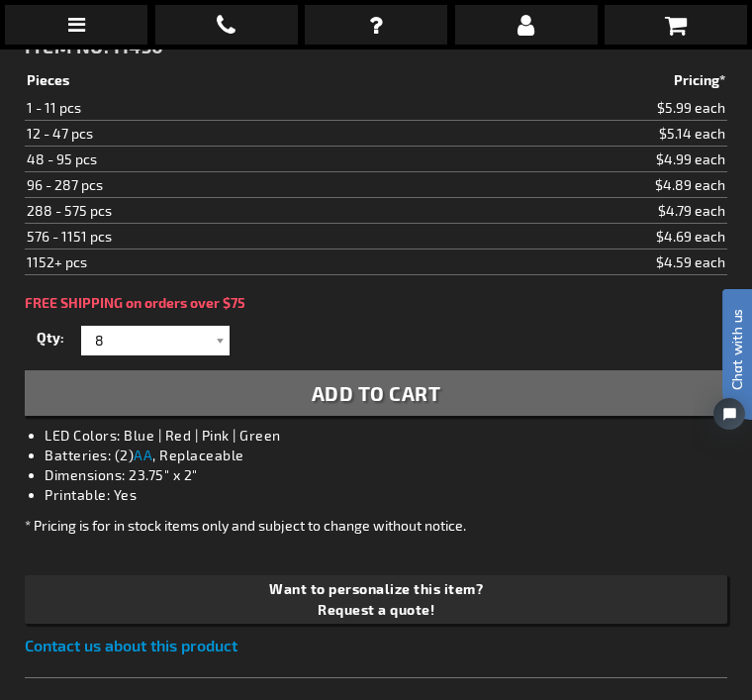
click at [685, 19] on icon at bounding box center [676, 25] width 22 height 24
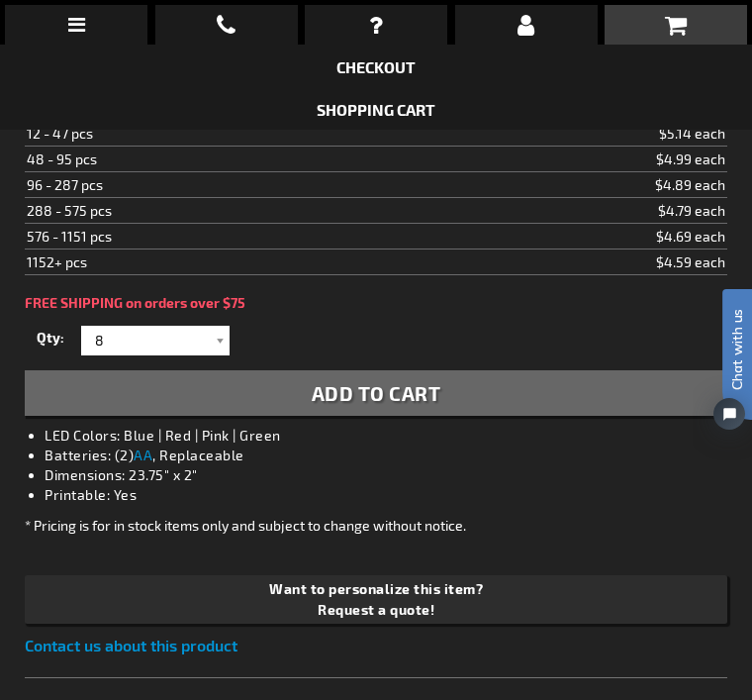
click at [388, 64] on link "Checkout" at bounding box center [376, 66] width 79 height 19
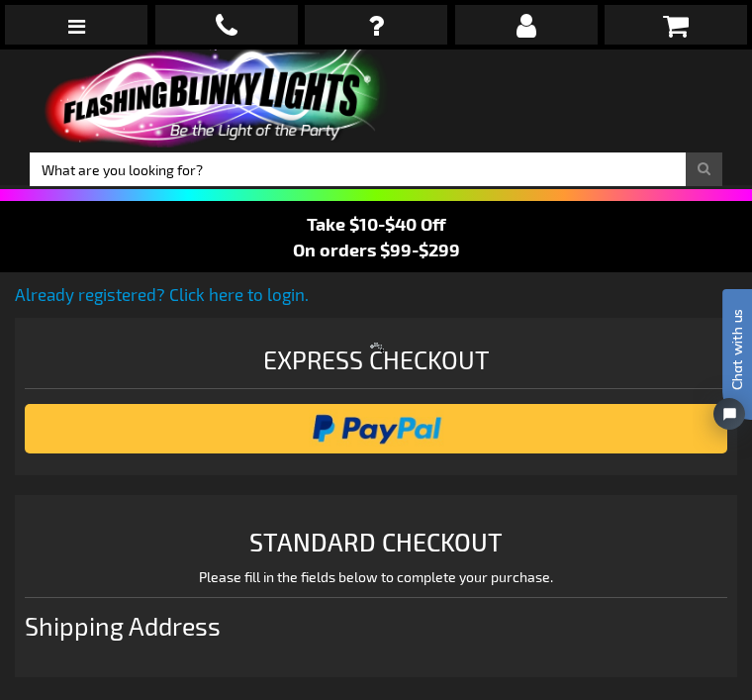
select select "US"
select select "18"
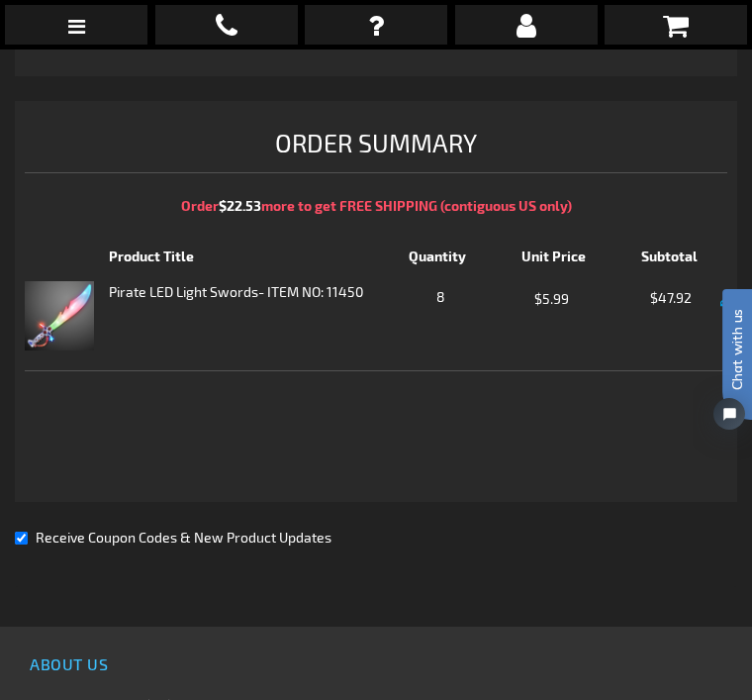
scroll to position [1547, 0]
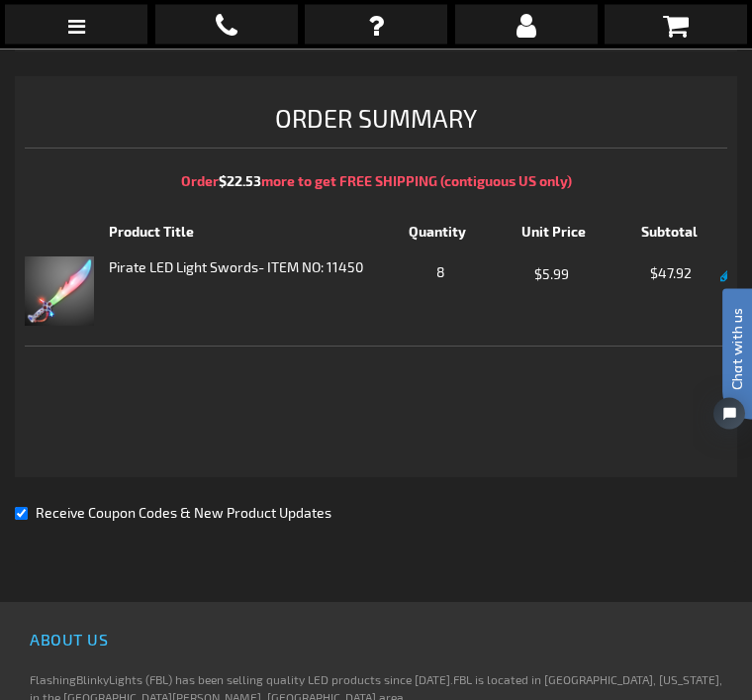
click at [28, 509] on input "Receive Coupon Codes & New Product Updates" at bounding box center [21, 514] width 13 height 13
checkbox input "false"
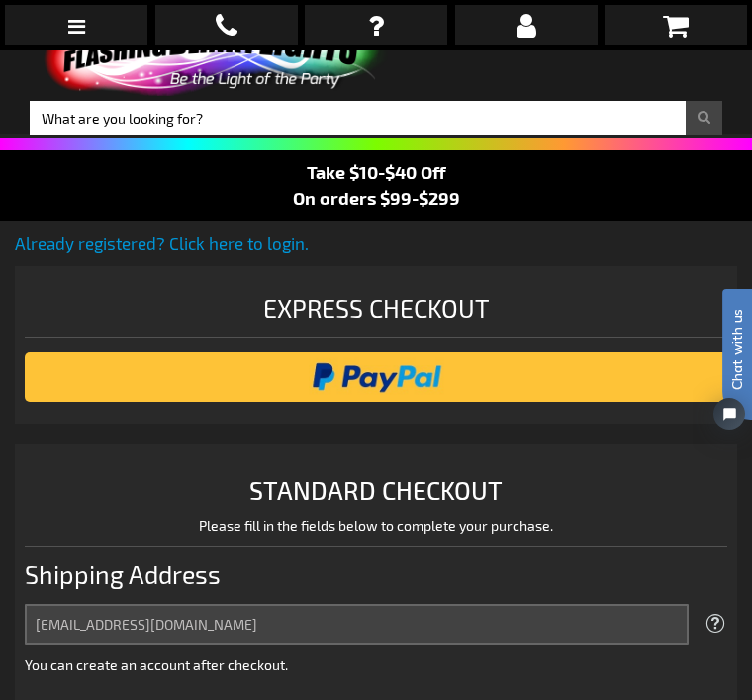
scroll to position [0, 0]
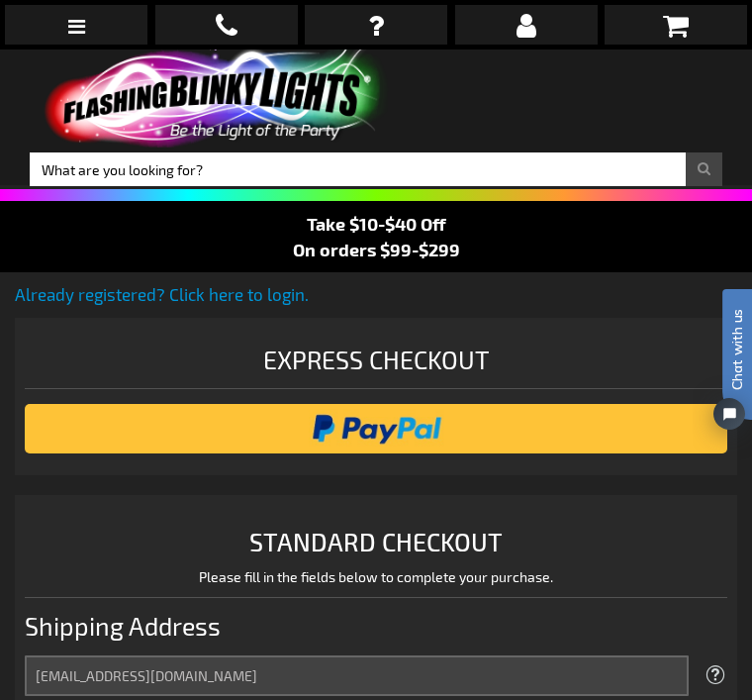
click at [406, 364] on div "Express Checkout" at bounding box center [376, 365] width 703 height 50
click at [398, 363] on div "Express Checkout" at bounding box center [376, 365] width 703 height 50
click at [425, 348] on div "Express Checkout" at bounding box center [376, 365] width 703 height 50
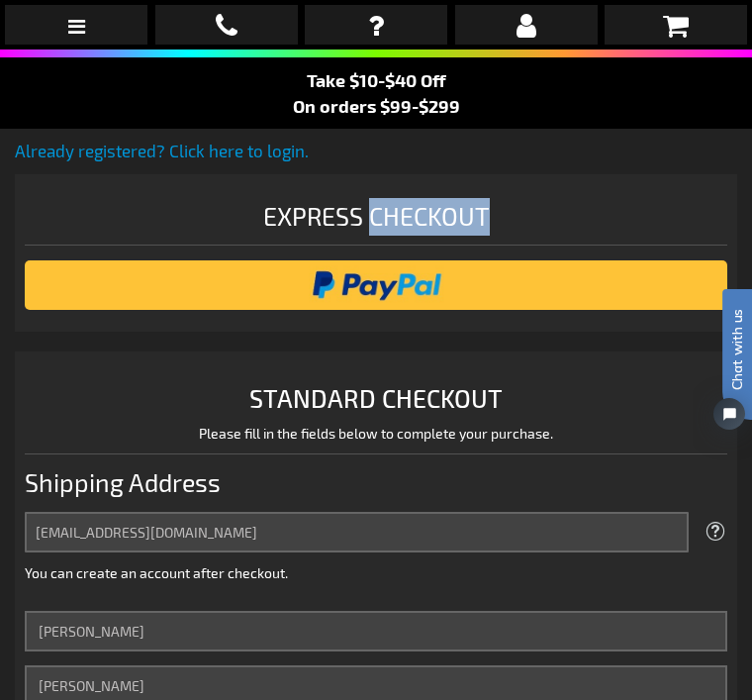
scroll to position [150, 0]
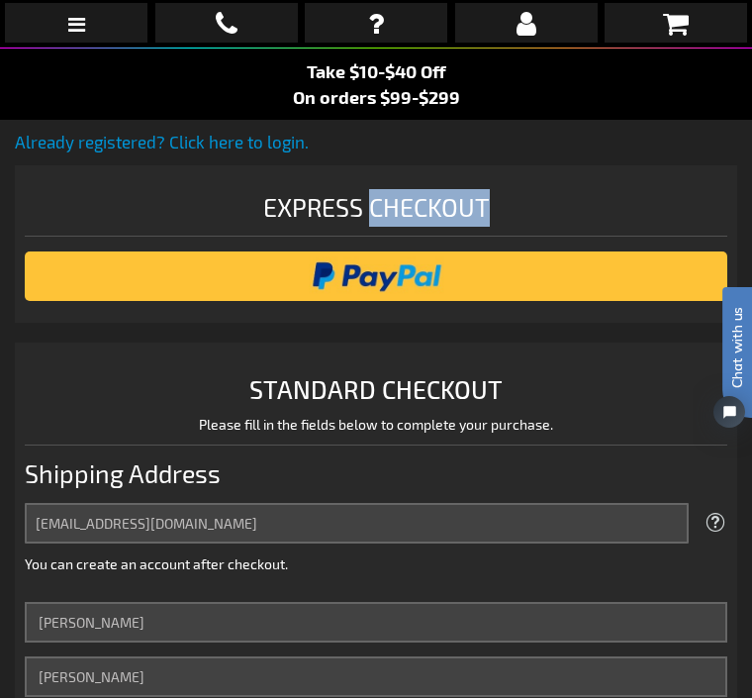
click at [405, 397] on h1 "STANDARD CHECKOUT" at bounding box center [376, 391] width 703 height 30
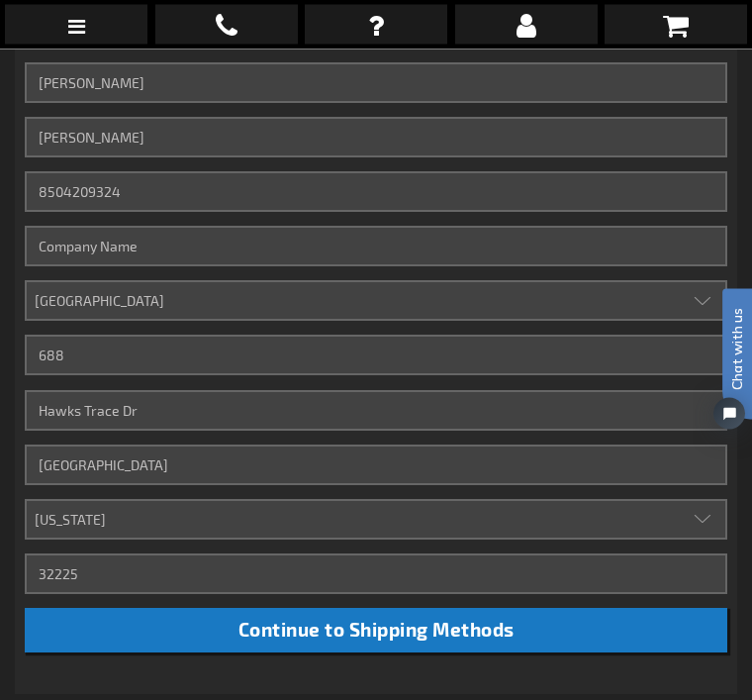
scroll to position [692, 0]
click at [392, 637] on span "Continue to Shipping Methods" at bounding box center [377, 629] width 276 height 23
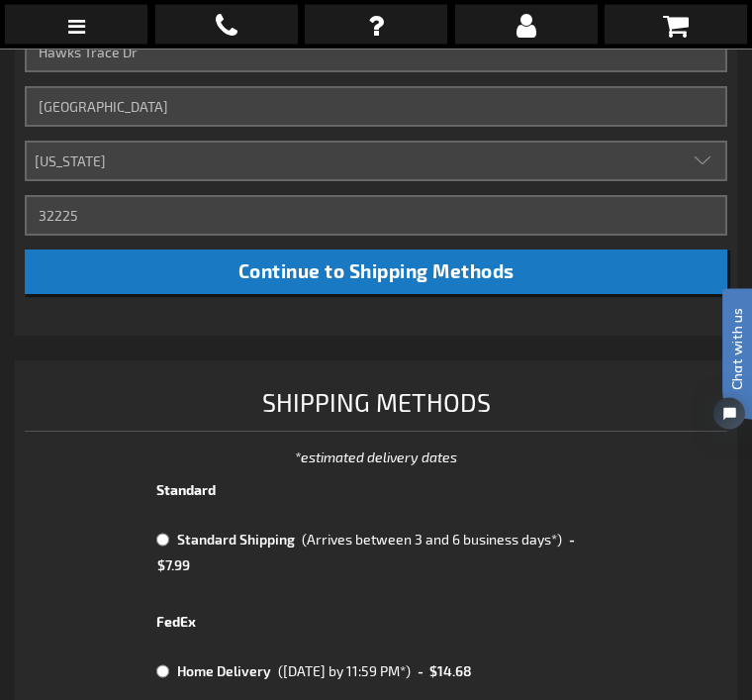
scroll to position [1051, 0]
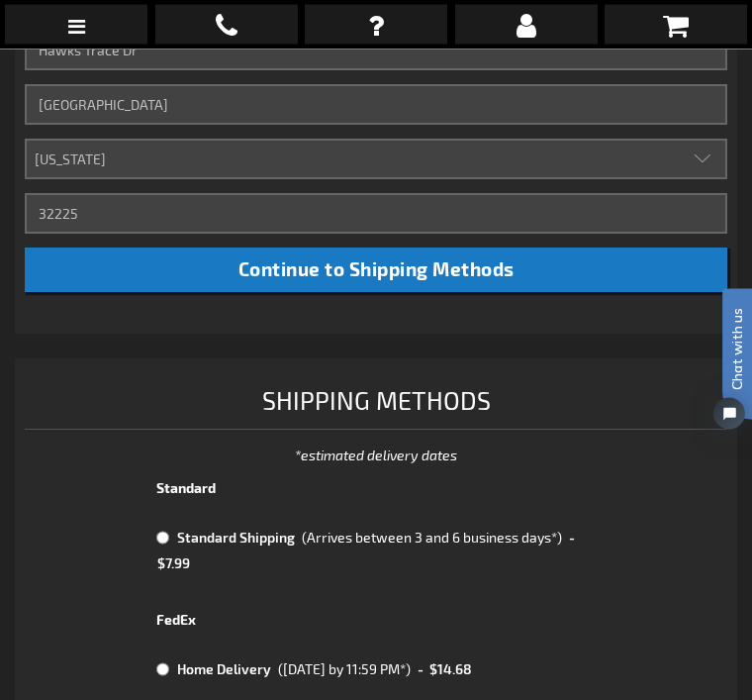
click at [169, 536] on input "radio" at bounding box center [162, 539] width 13 height 16
radio input "true"
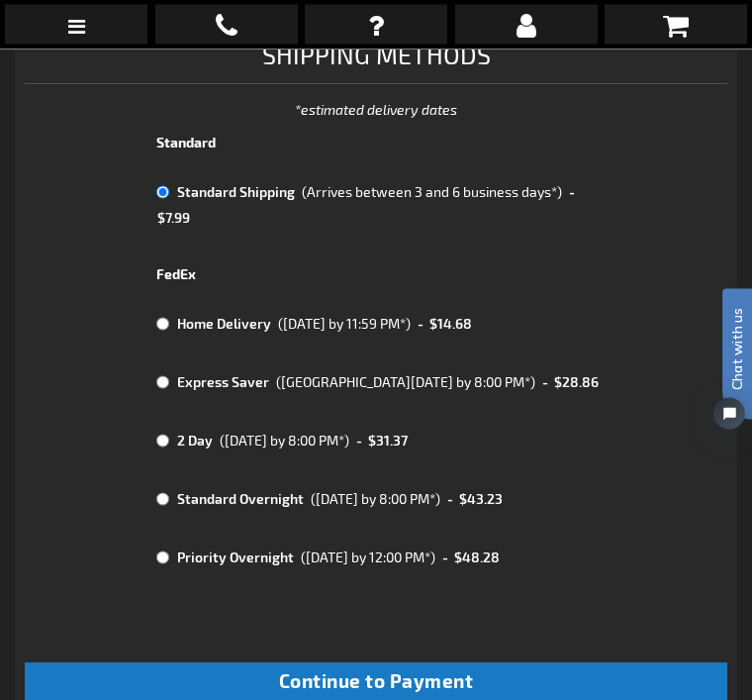
scroll to position [1399, 0]
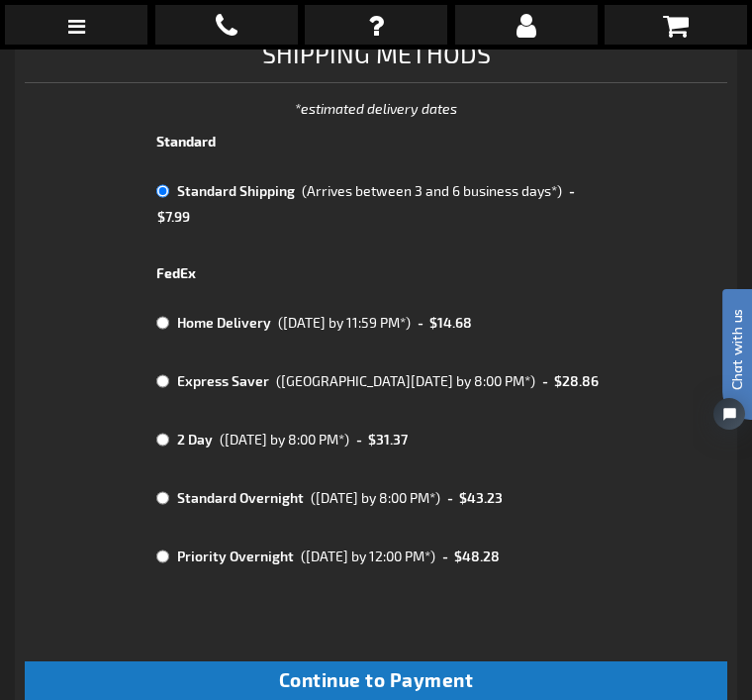
click at [438, 672] on span "Continue to Payment" at bounding box center [376, 679] width 195 height 23
checkbox input "true"
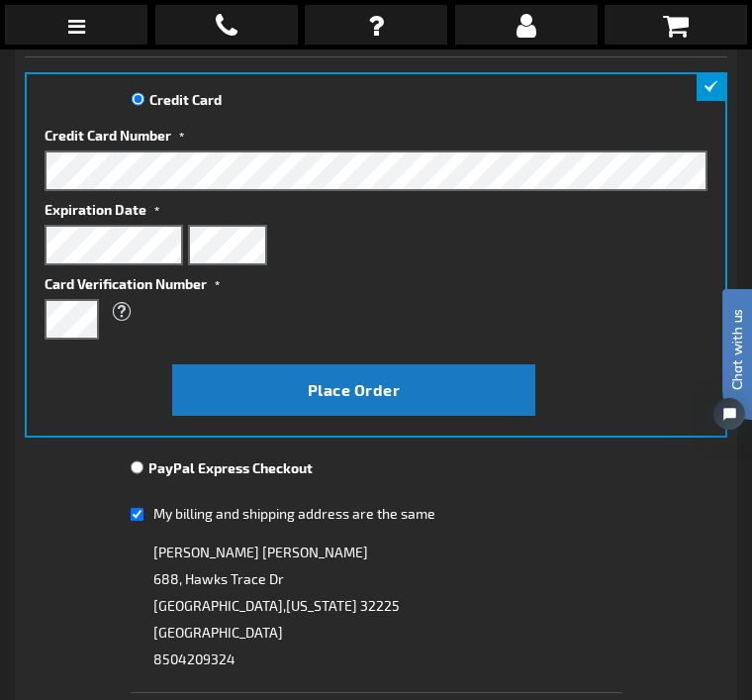
scroll to position [331, 0]
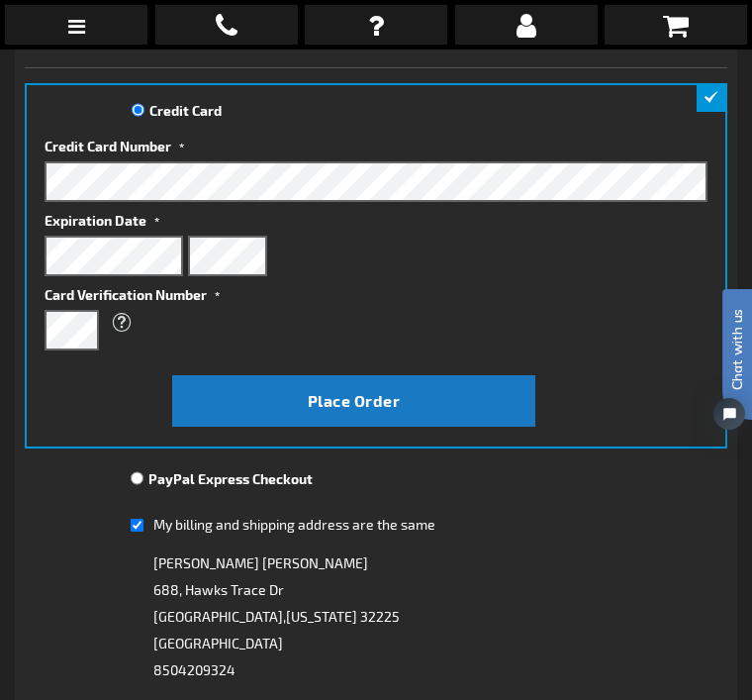
click at [389, 406] on span "Place Order" at bounding box center [354, 400] width 93 height 19
